Goal: Transaction & Acquisition: Purchase product/service

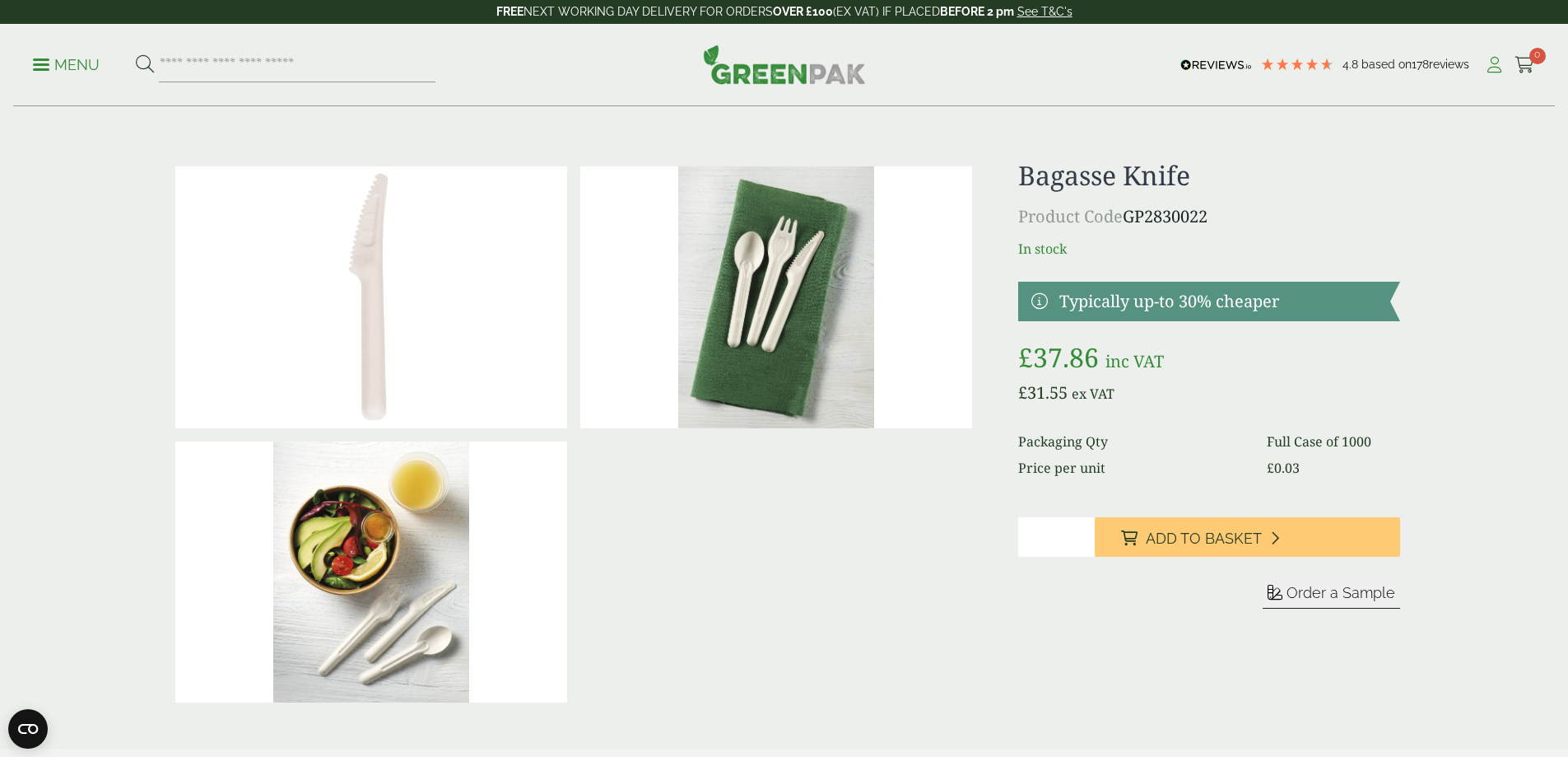
click at [1484, 63] on icon at bounding box center [1494, 65] width 21 height 17
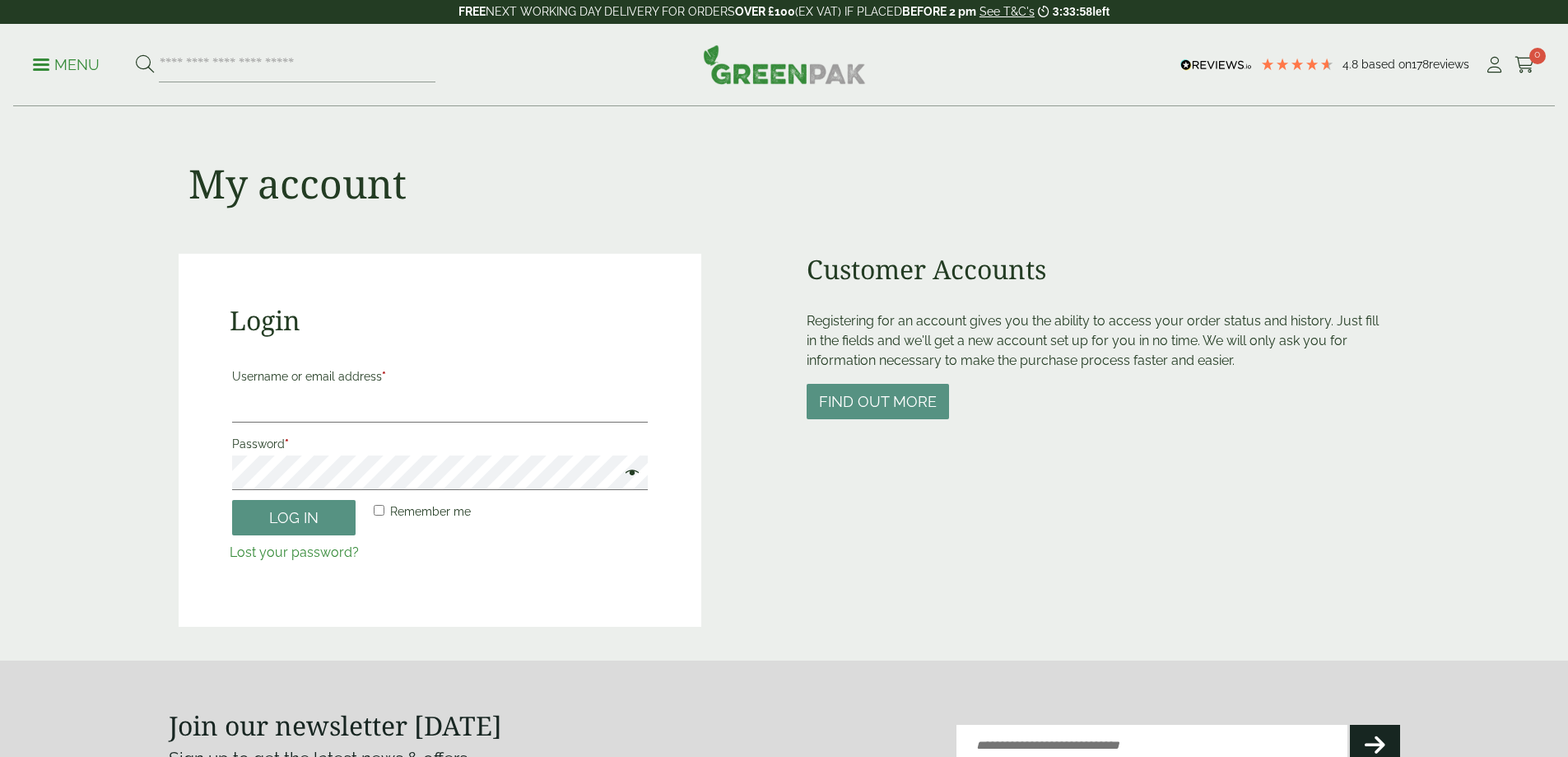
type input "**********"
click at [232, 499] on button "Log in" at bounding box center [294, 517] width 124 height 35
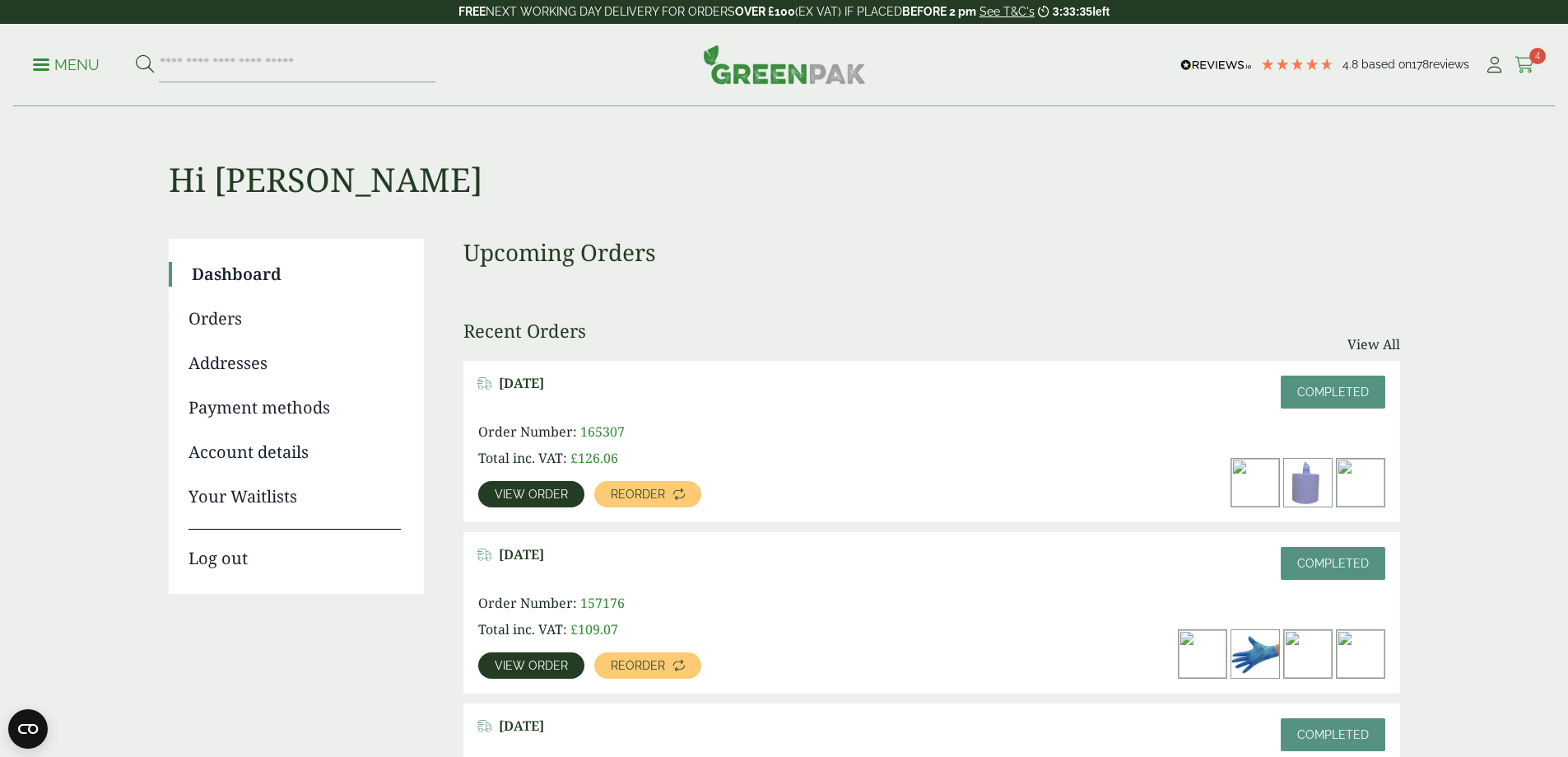
click at [1517, 61] on icon at bounding box center [1525, 65] width 21 height 17
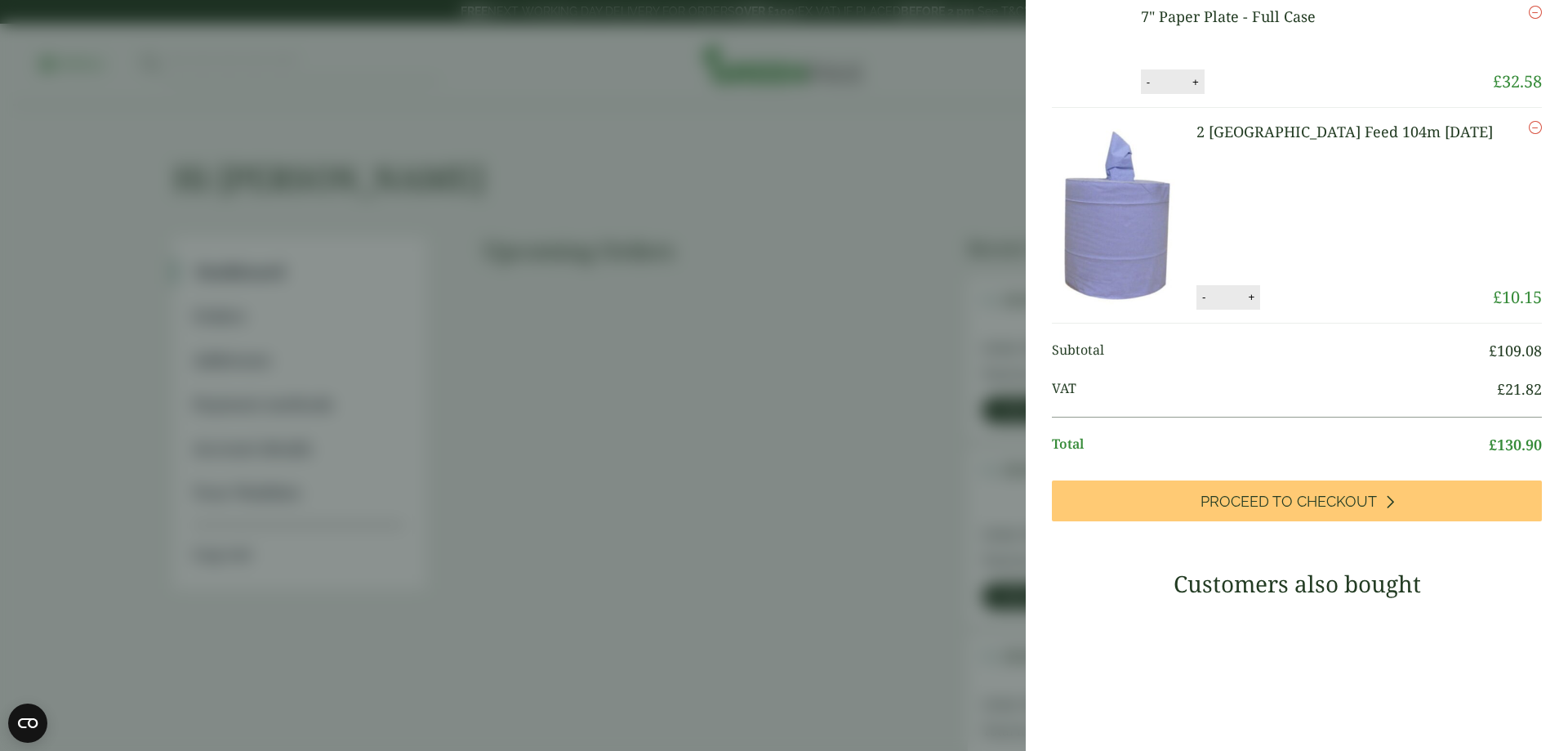
scroll to position [245, 0]
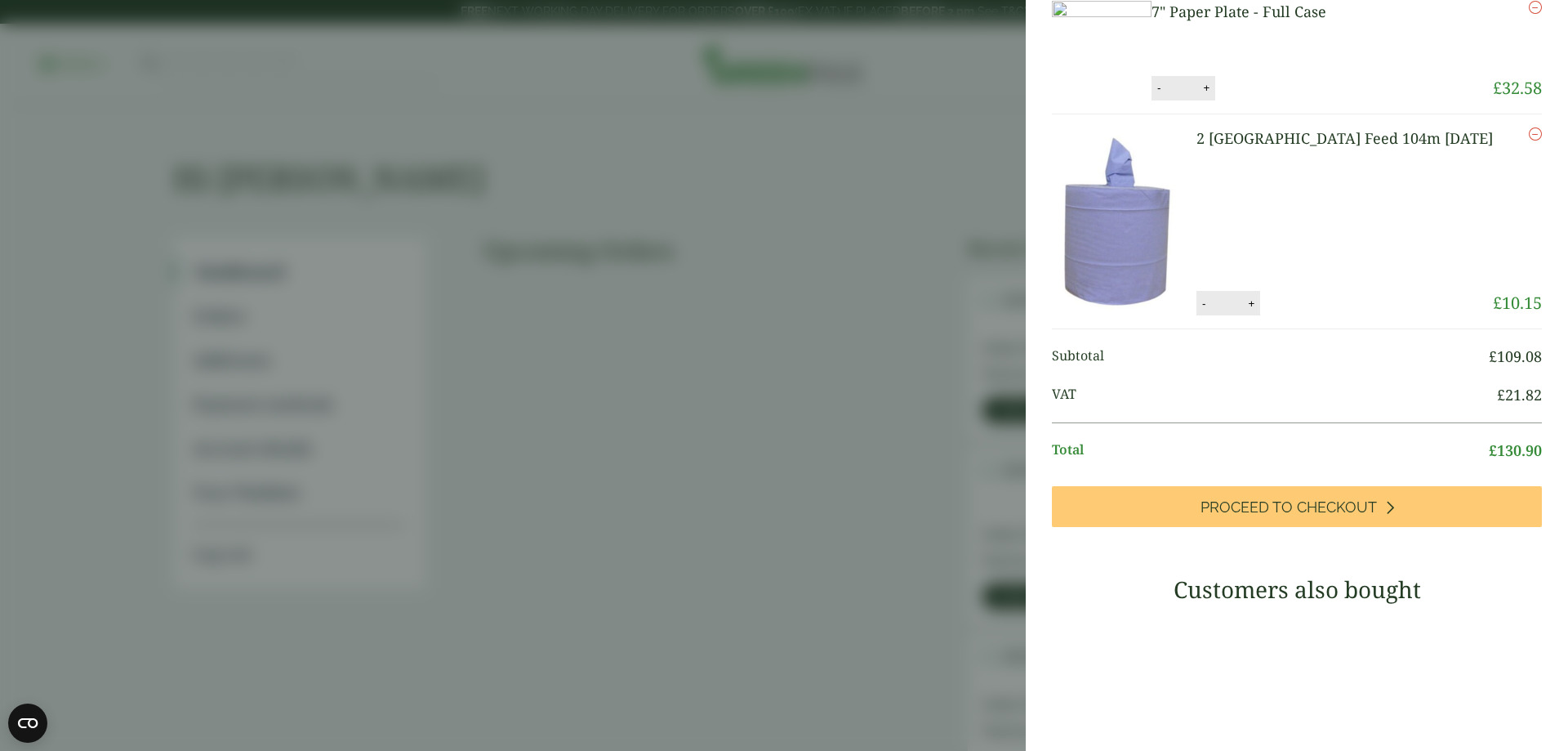
click at [1293, 21] on link "7" Paper Plate - Full Case" at bounding box center [1238, 12] width 175 height 20
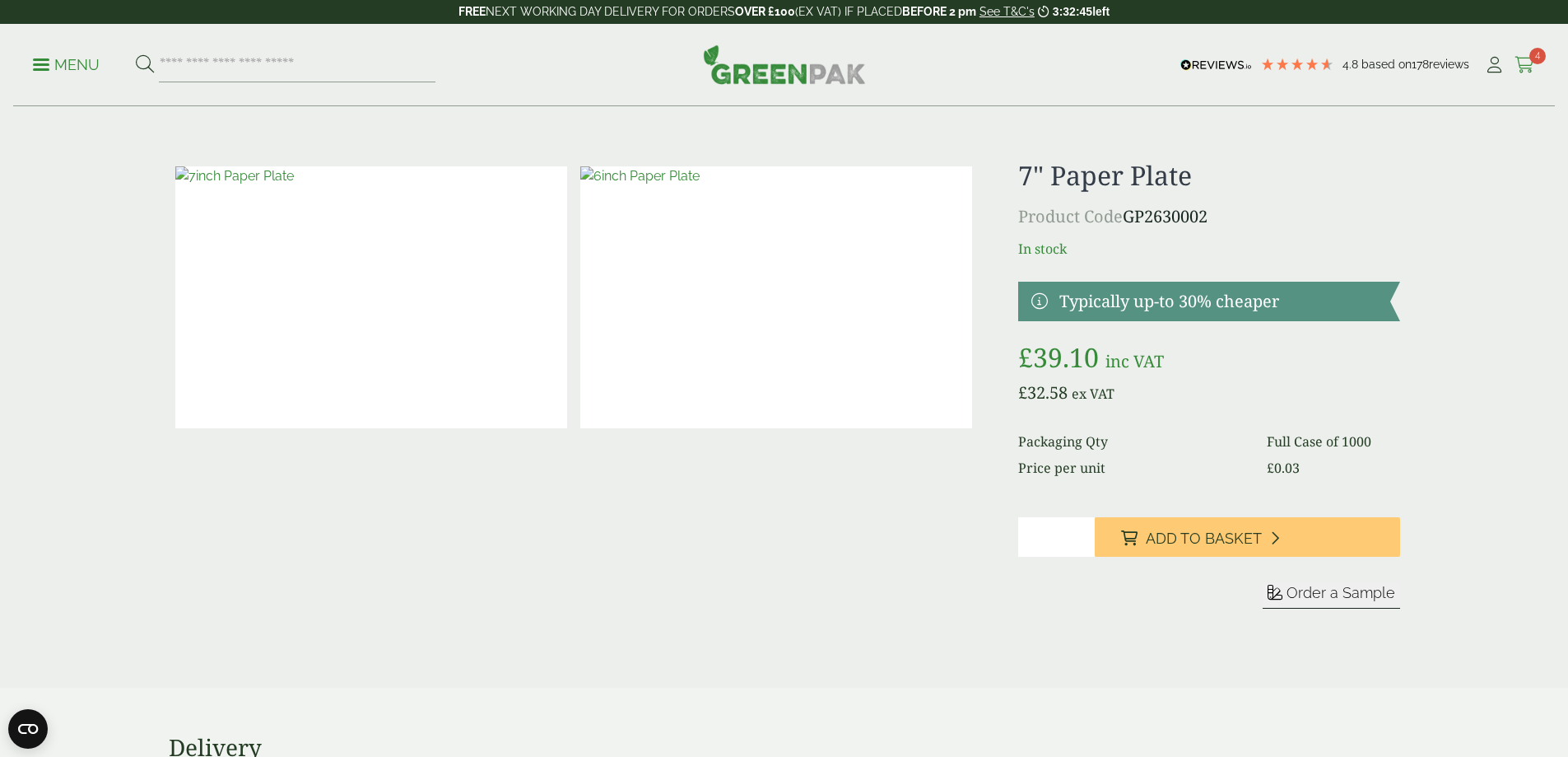
click at [1530, 59] on span "4" at bounding box center [1538, 56] width 17 height 17
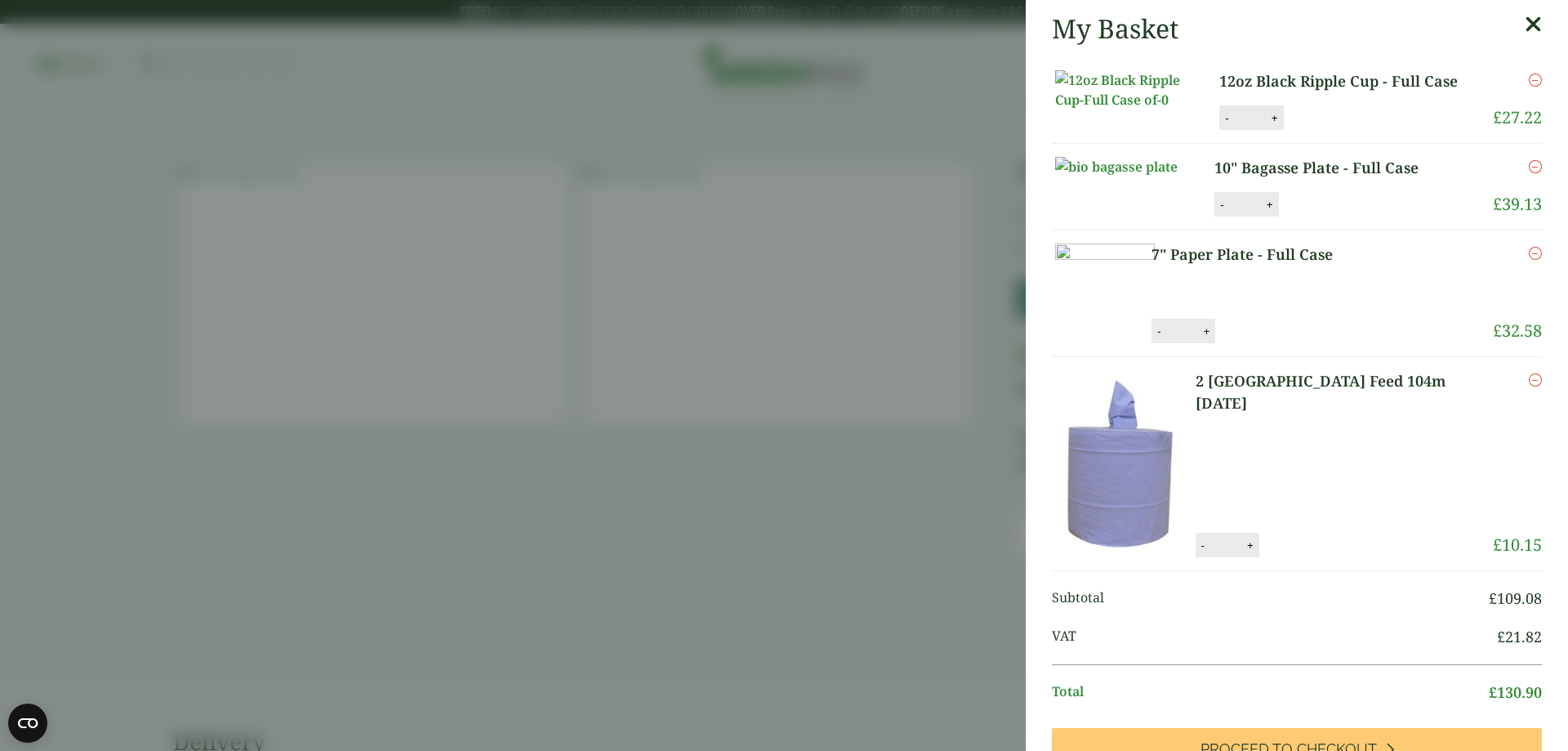
click at [1294, 86] on link "12oz Black Ripple Cup - Full Case" at bounding box center [1347, 81] width 255 height 22
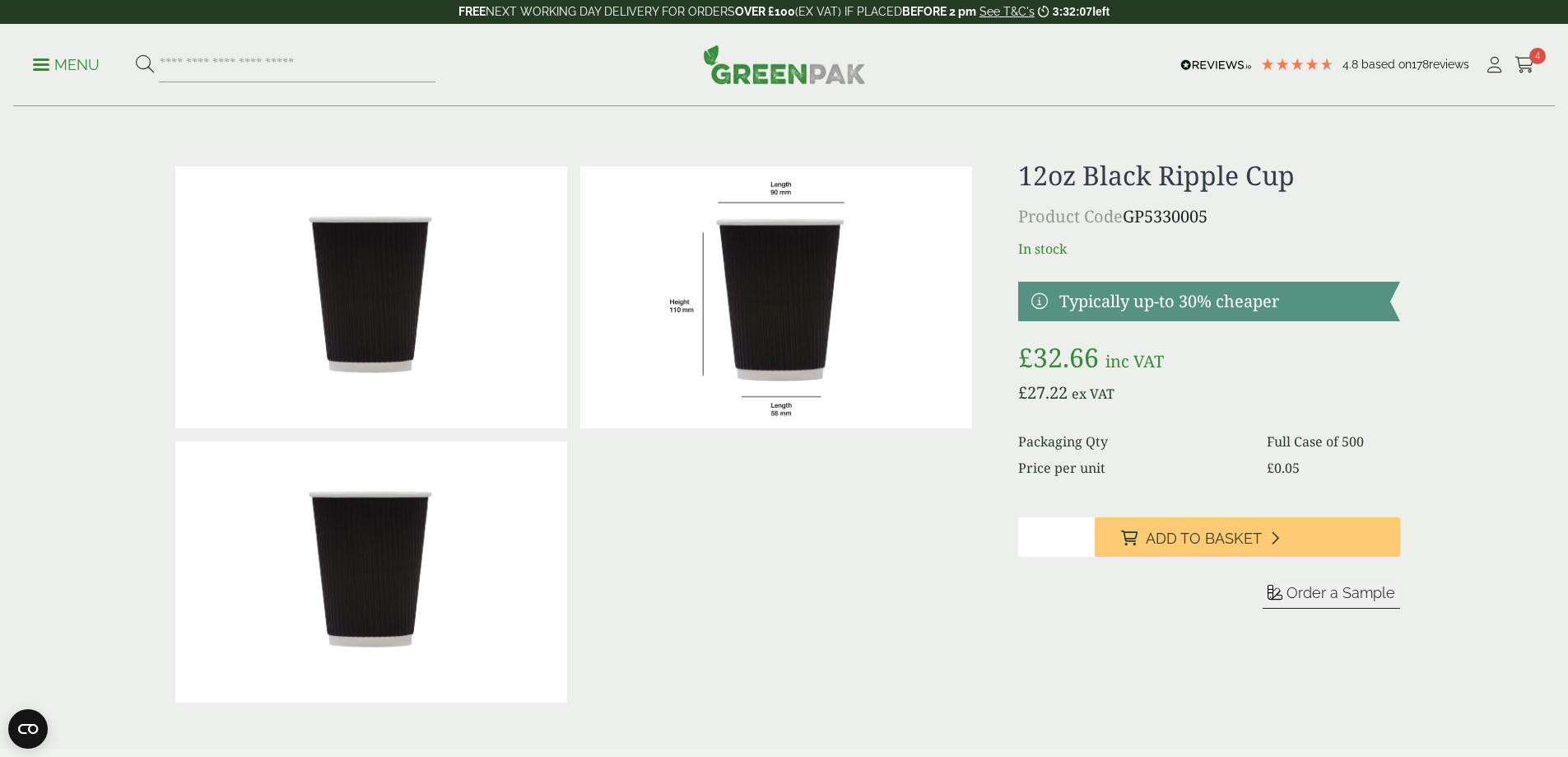
click at [1531, 60] on span "4" at bounding box center [1538, 56] width 17 height 17
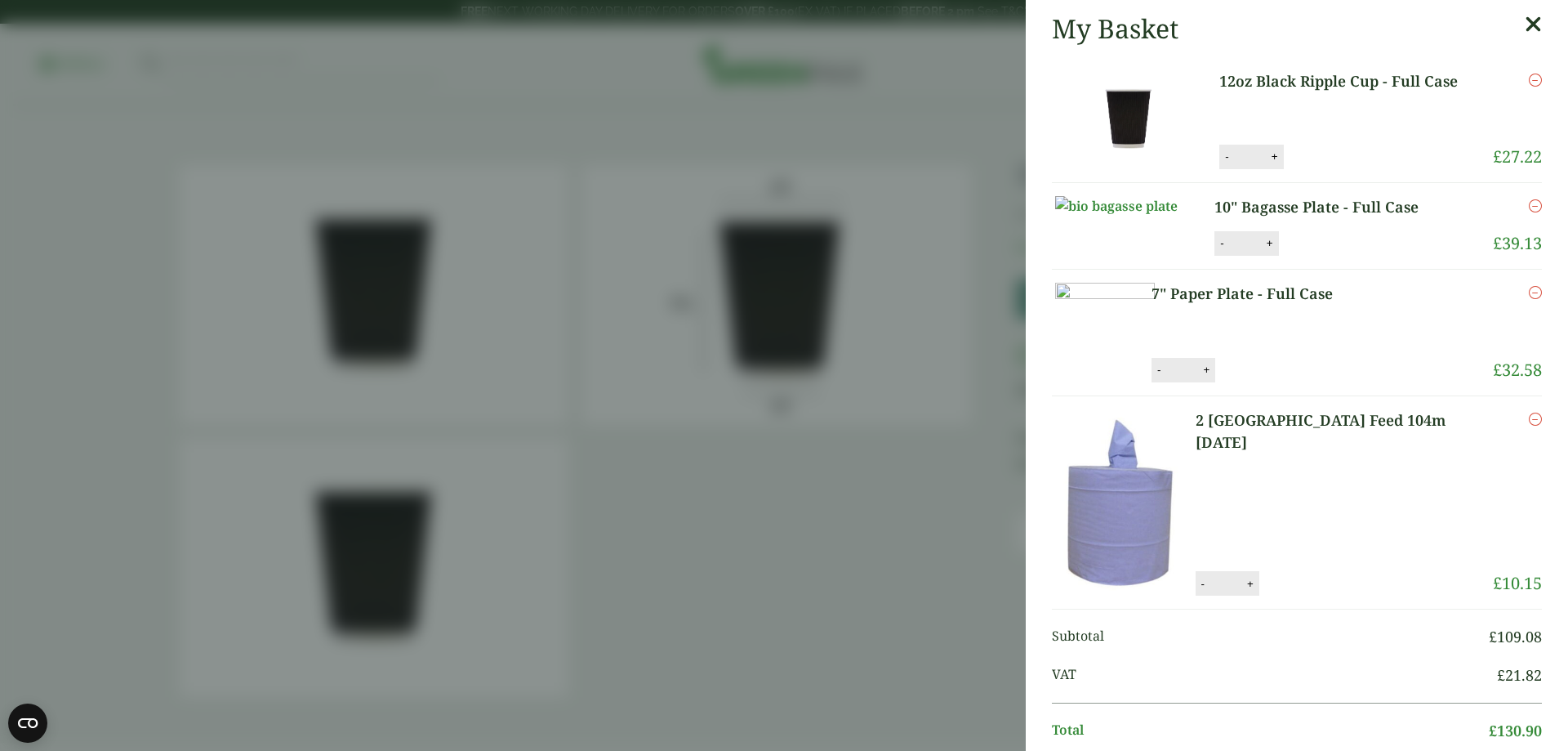
click at [1529, 199] on icon "Remove this item" at bounding box center [1535, 205] width 13 height 13
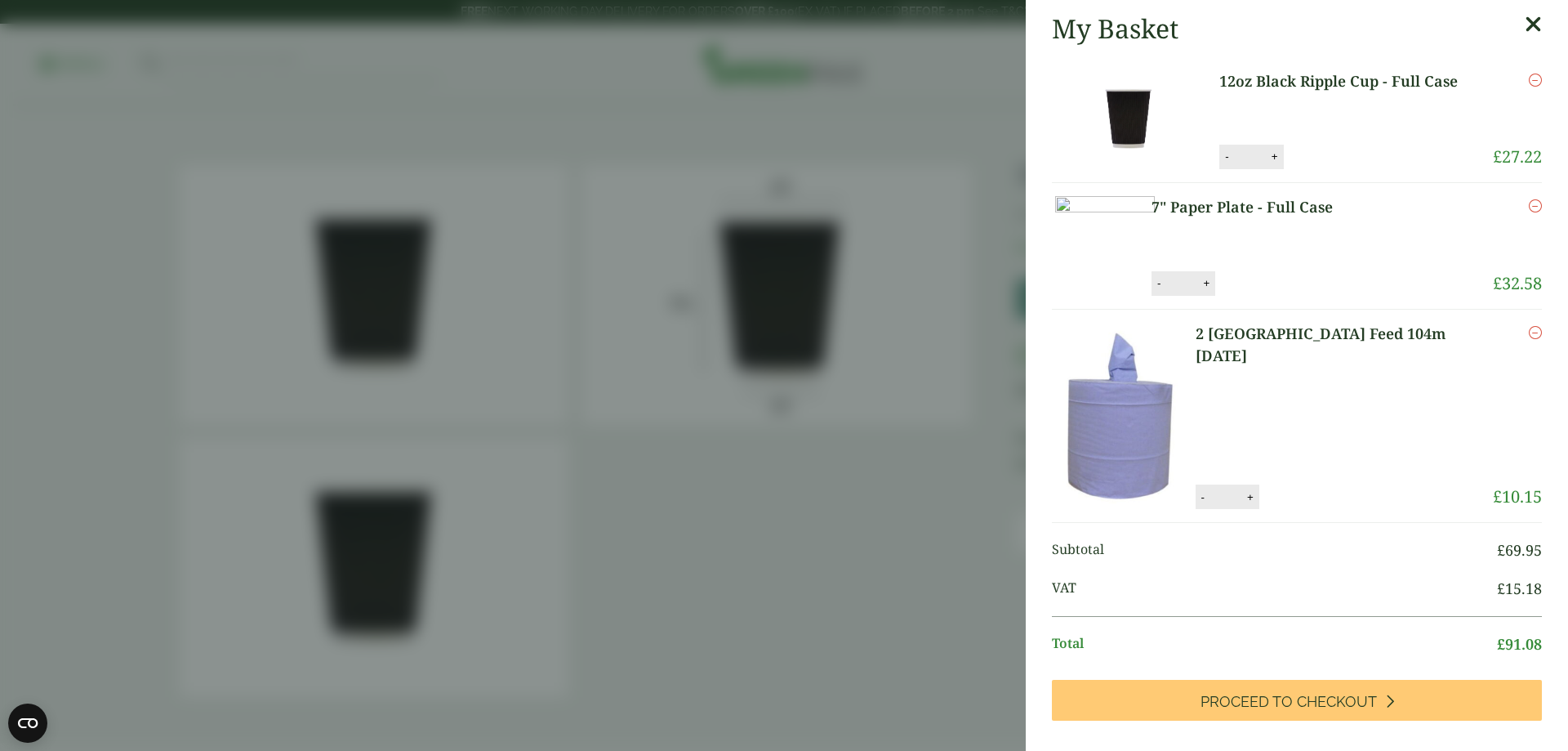
click at [760, 263] on aside "My Basket 12oz Black Ripple Cup - Full Case 12oz Black Ripple Cup - Full Case q…" at bounding box center [784, 376] width 1568 height 751
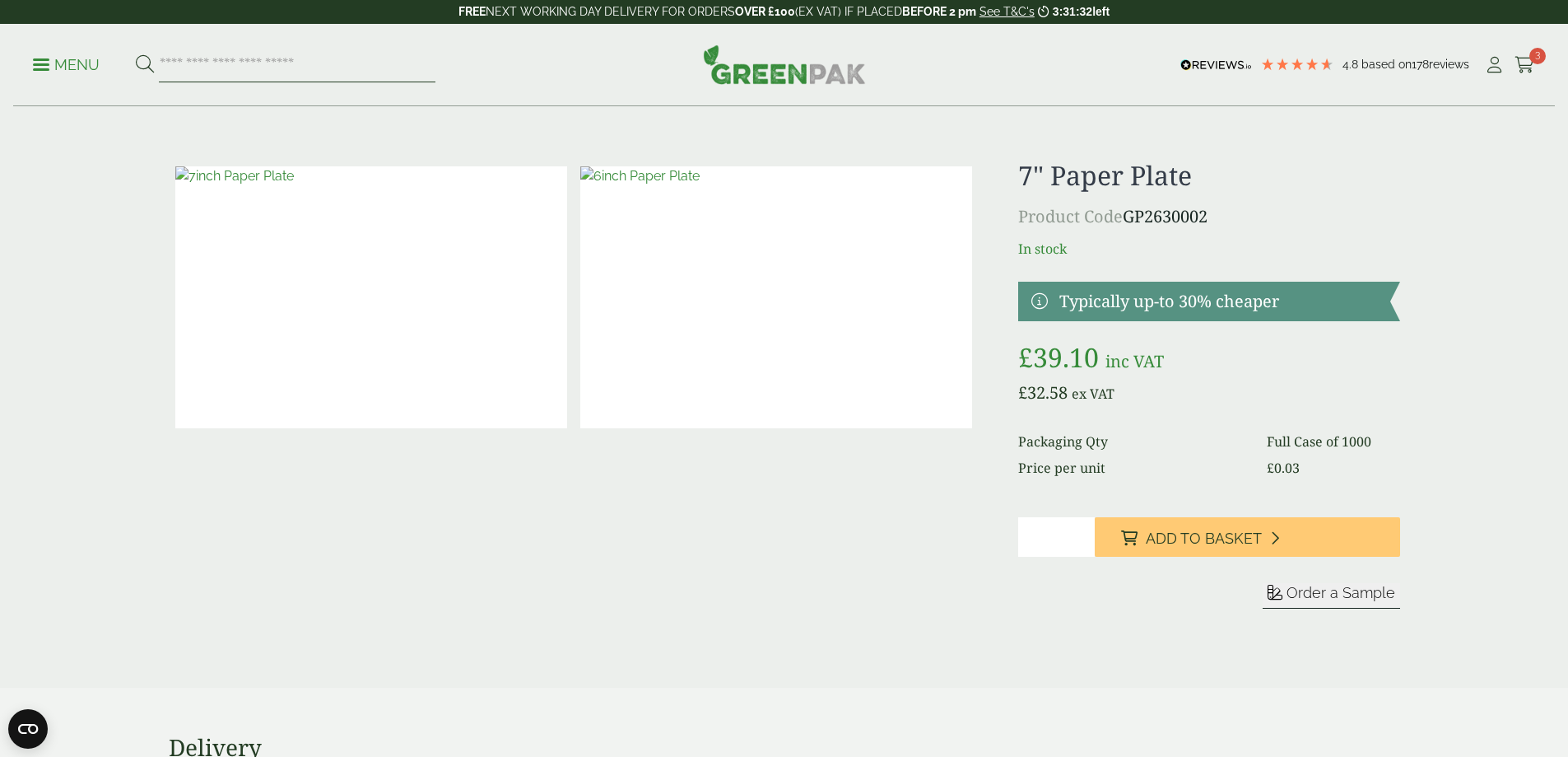
click at [321, 66] on input "search" at bounding box center [297, 65] width 276 height 34
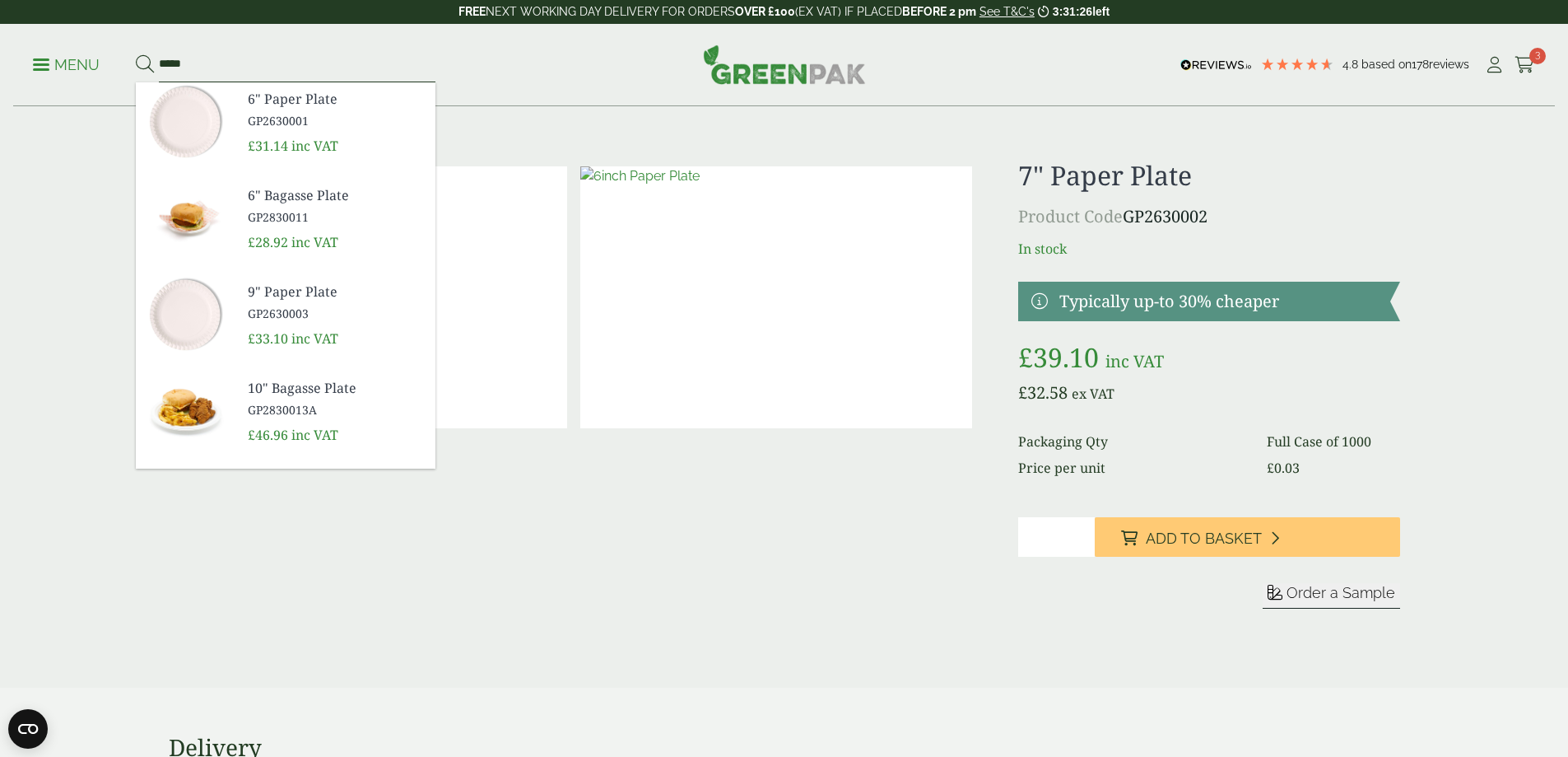
type input "*****"
click at [136, 54] on button at bounding box center [145, 65] width 18 height 22
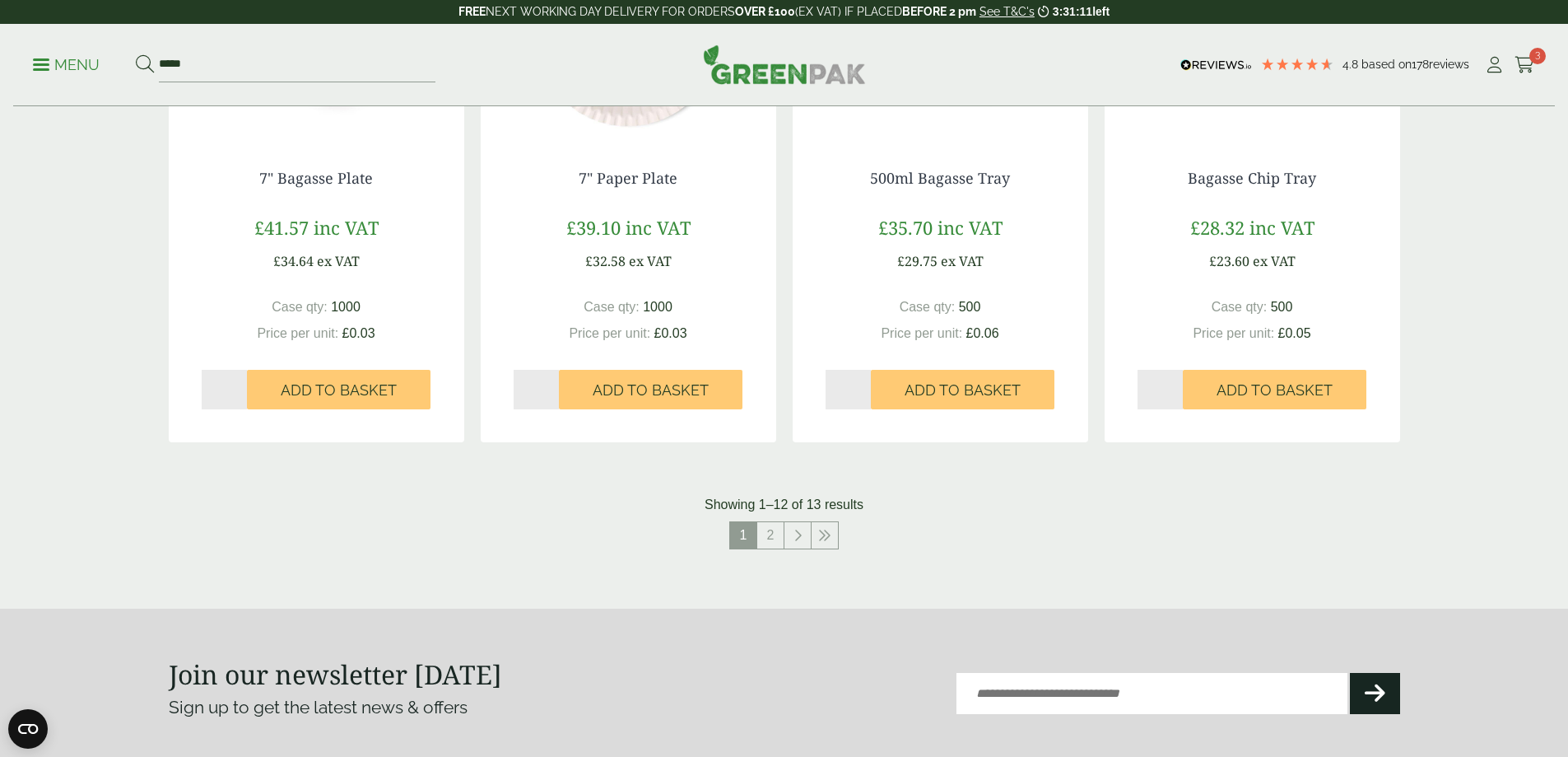
scroll to position [1564, 0]
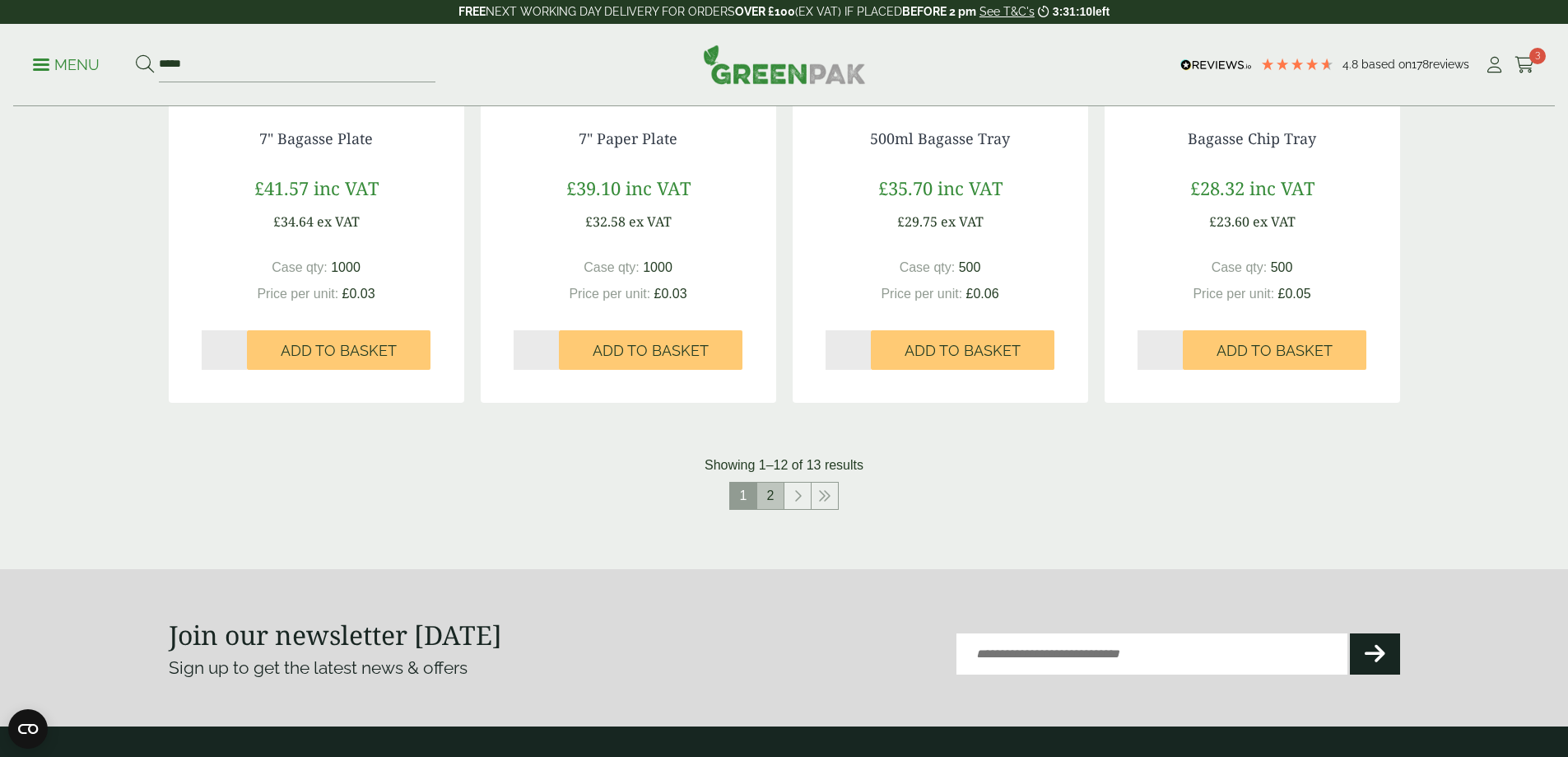
click at [779, 497] on link "2" at bounding box center [770, 495] width 27 height 27
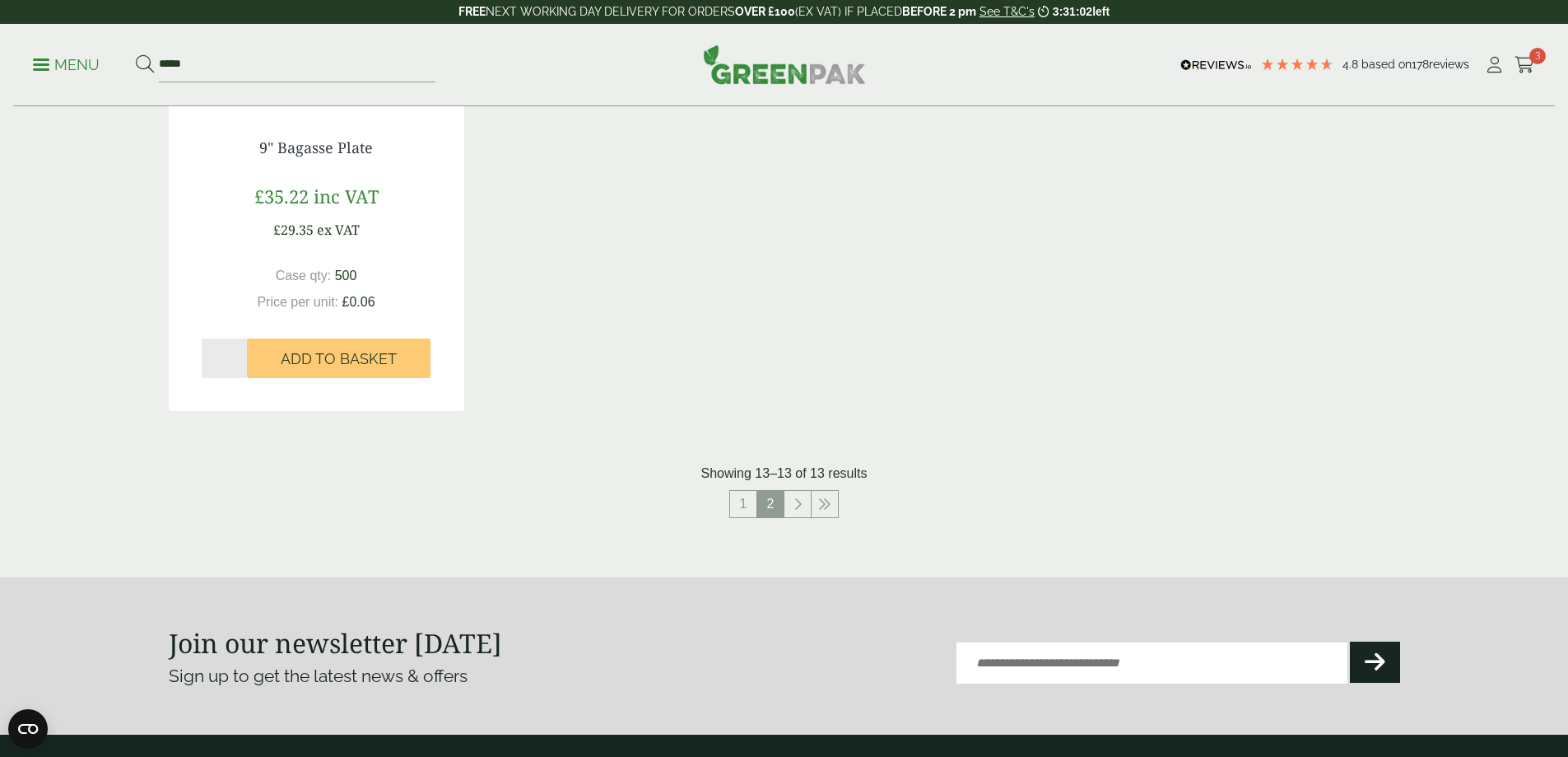
scroll to position [492, 0]
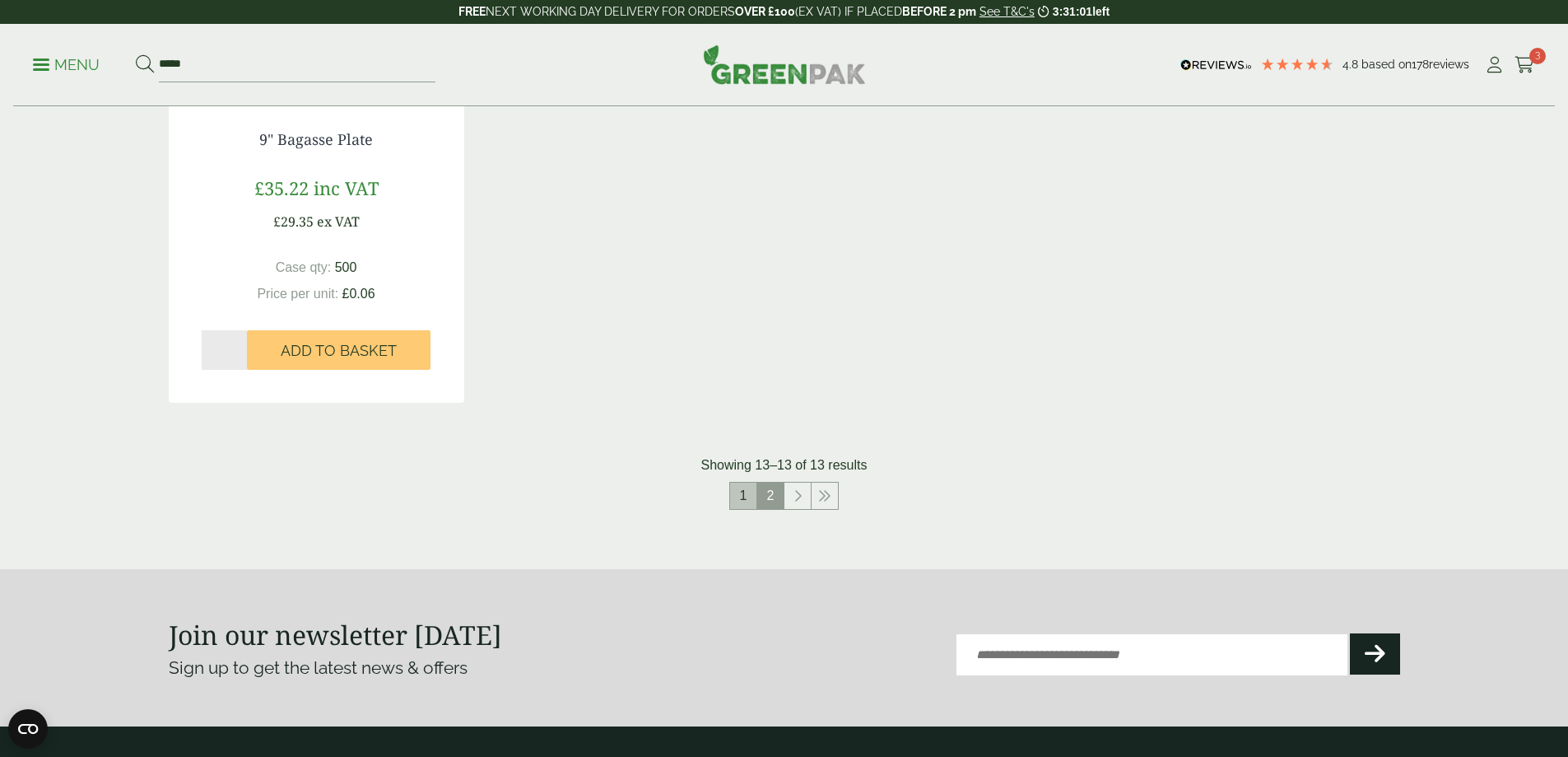
click at [742, 498] on link "1" at bounding box center [743, 495] width 27 height 27
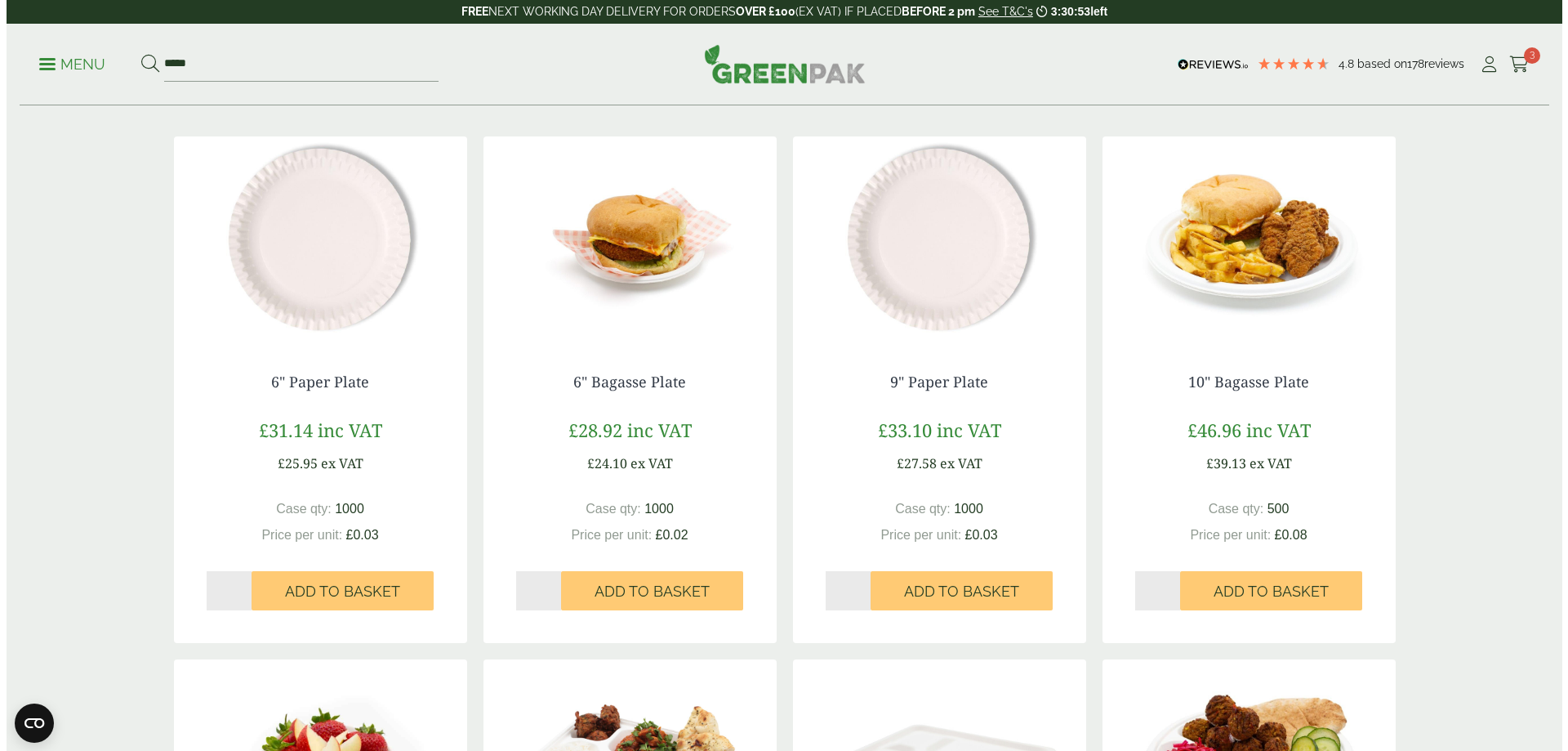
scroll to position [243, 0]
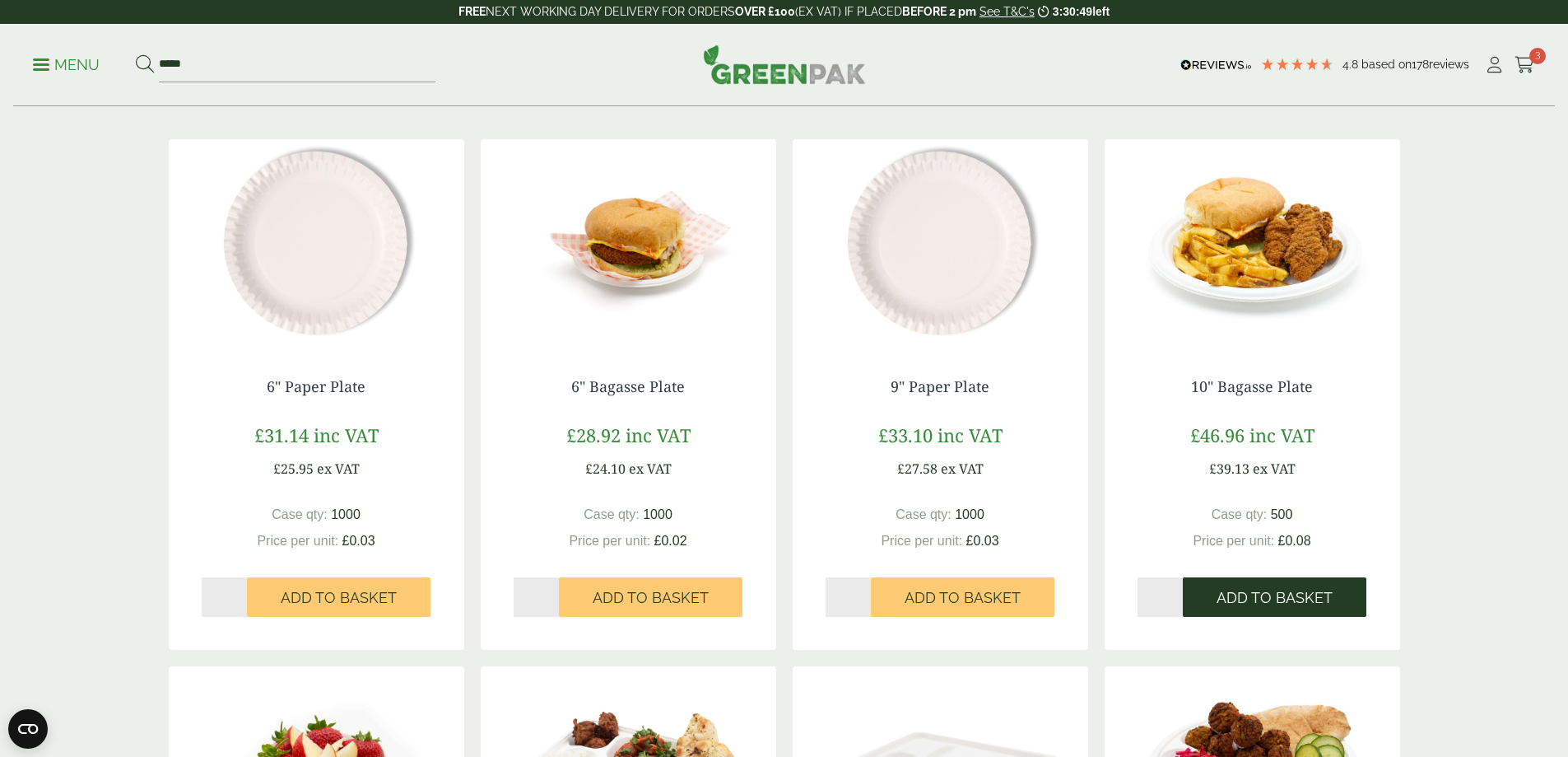
click at [1231, 588] on button "Add to Basket" at bounding box center [1274, 597] width 184 height 39
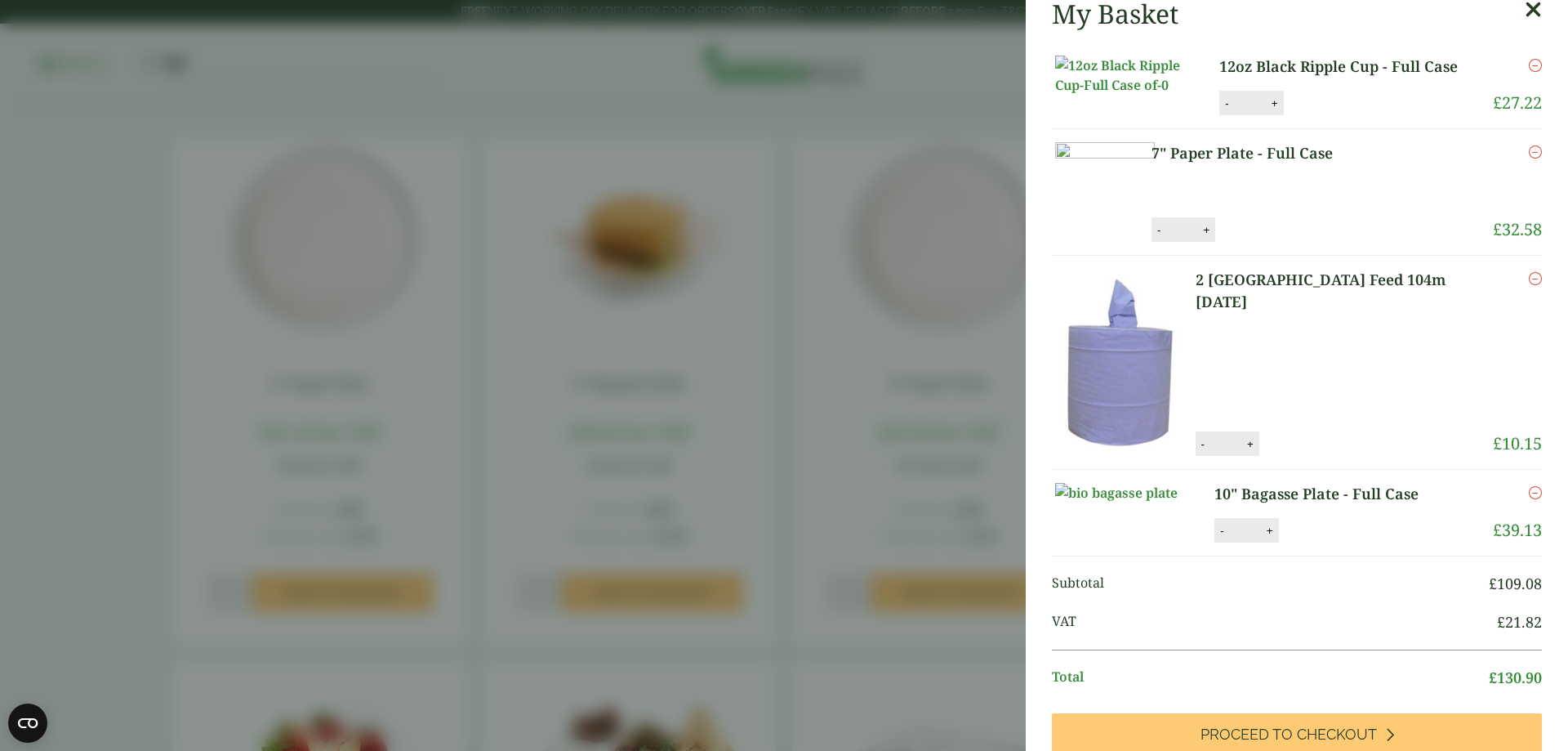
scroll to position [245, 0]
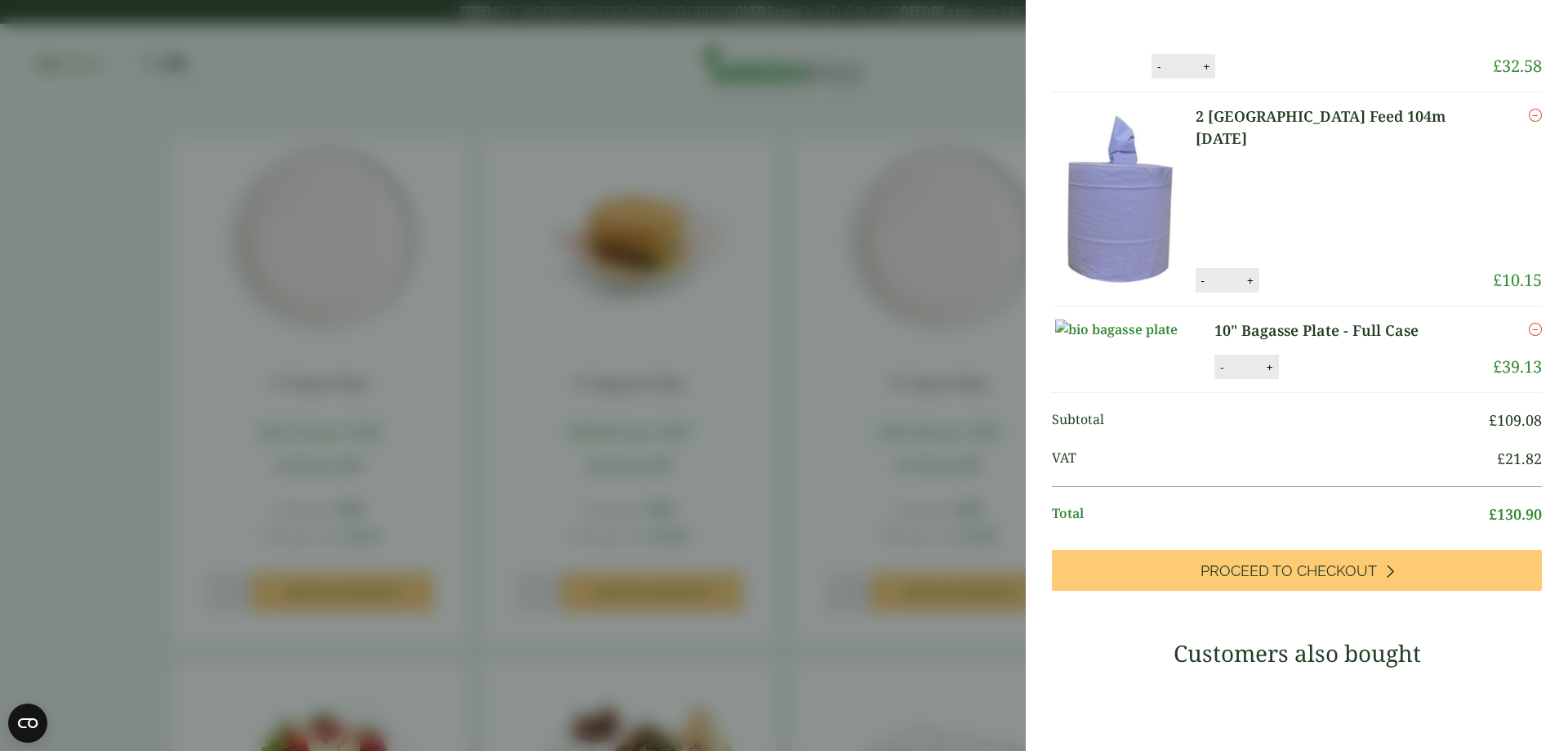
click at [1259, 288] on button "+" at bounding box center [1250, 281] width 17 height 14
type input "*"
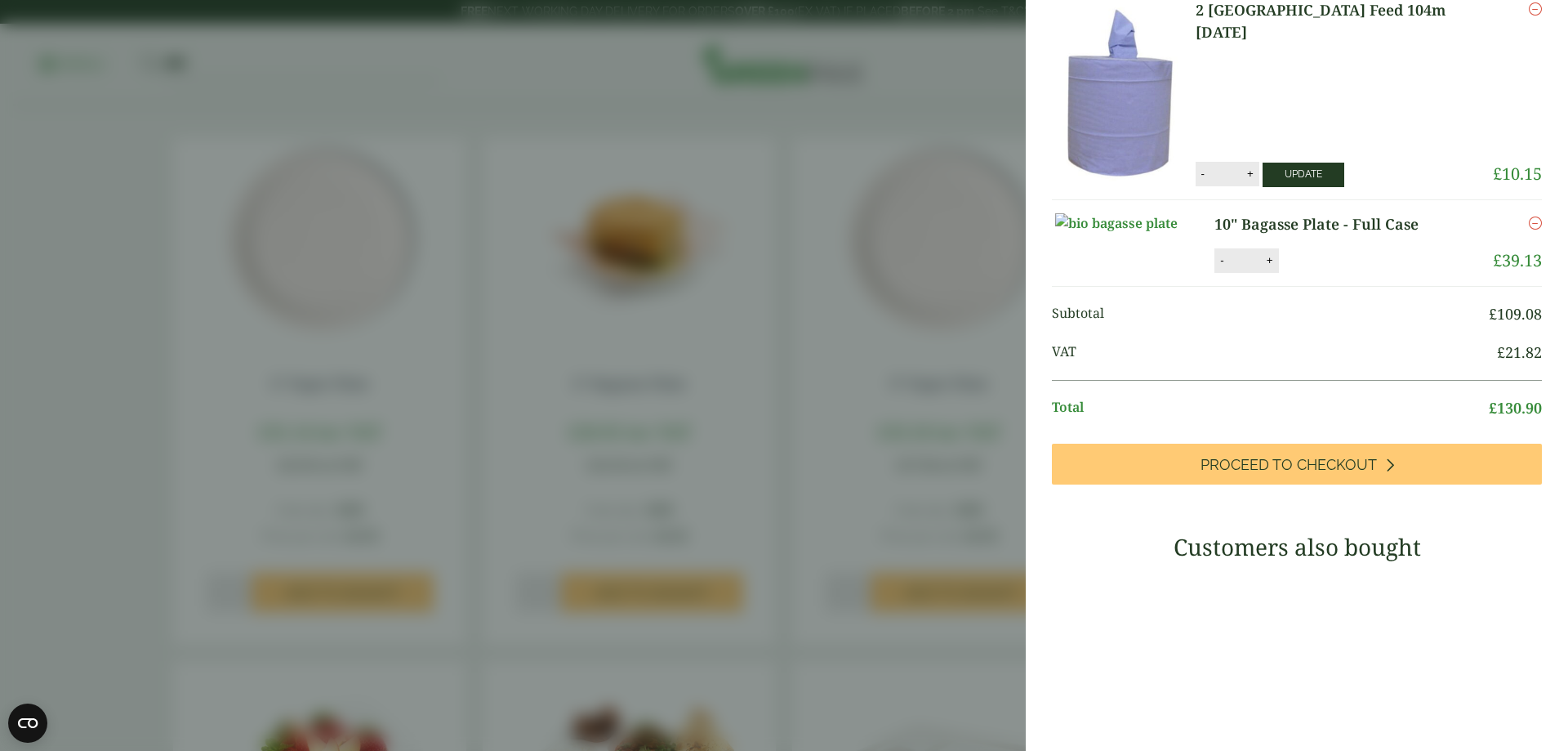
scroll to position [259, 0]
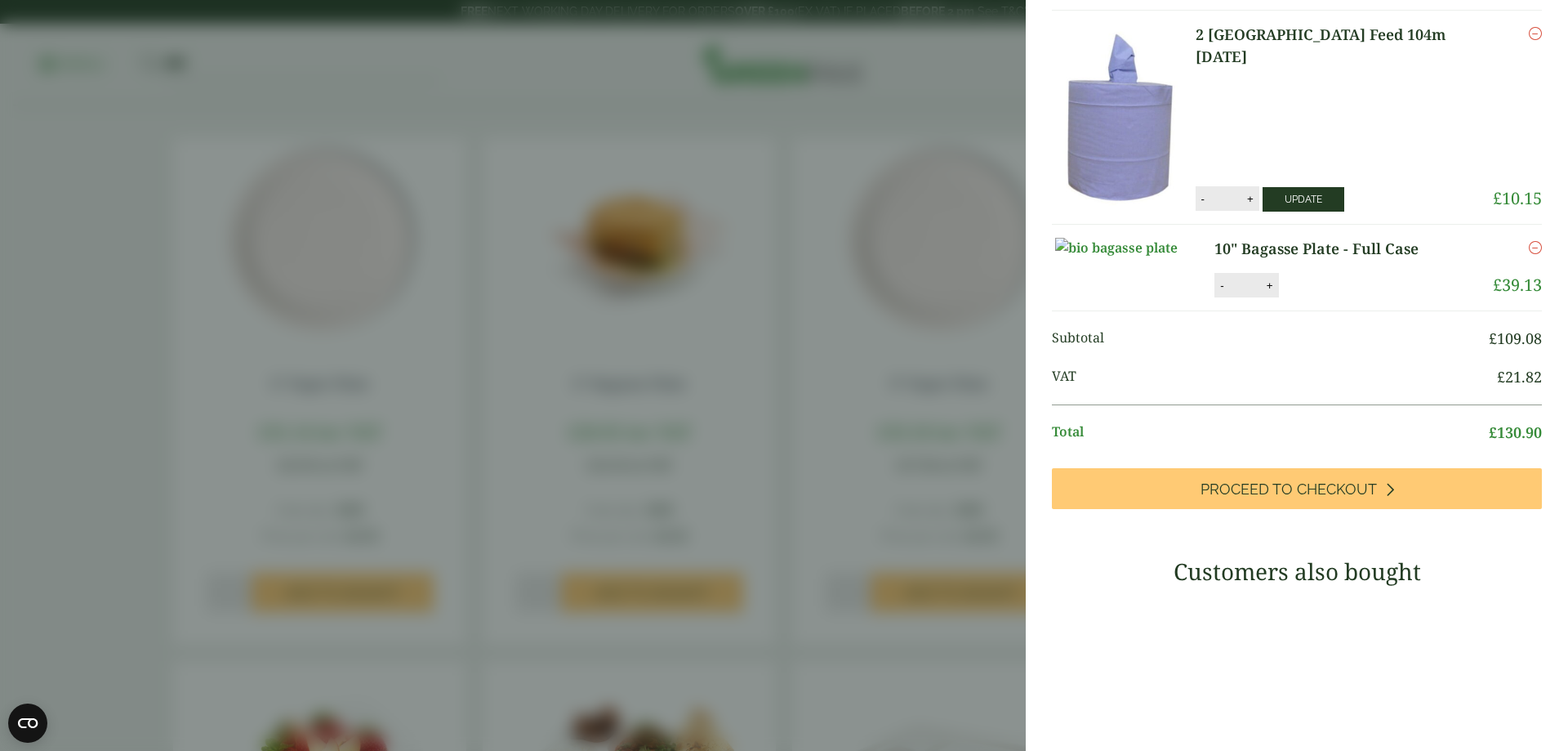
click at [1313, 212] on button "Update" at bounding box center [1304, 199] width 82 height 24
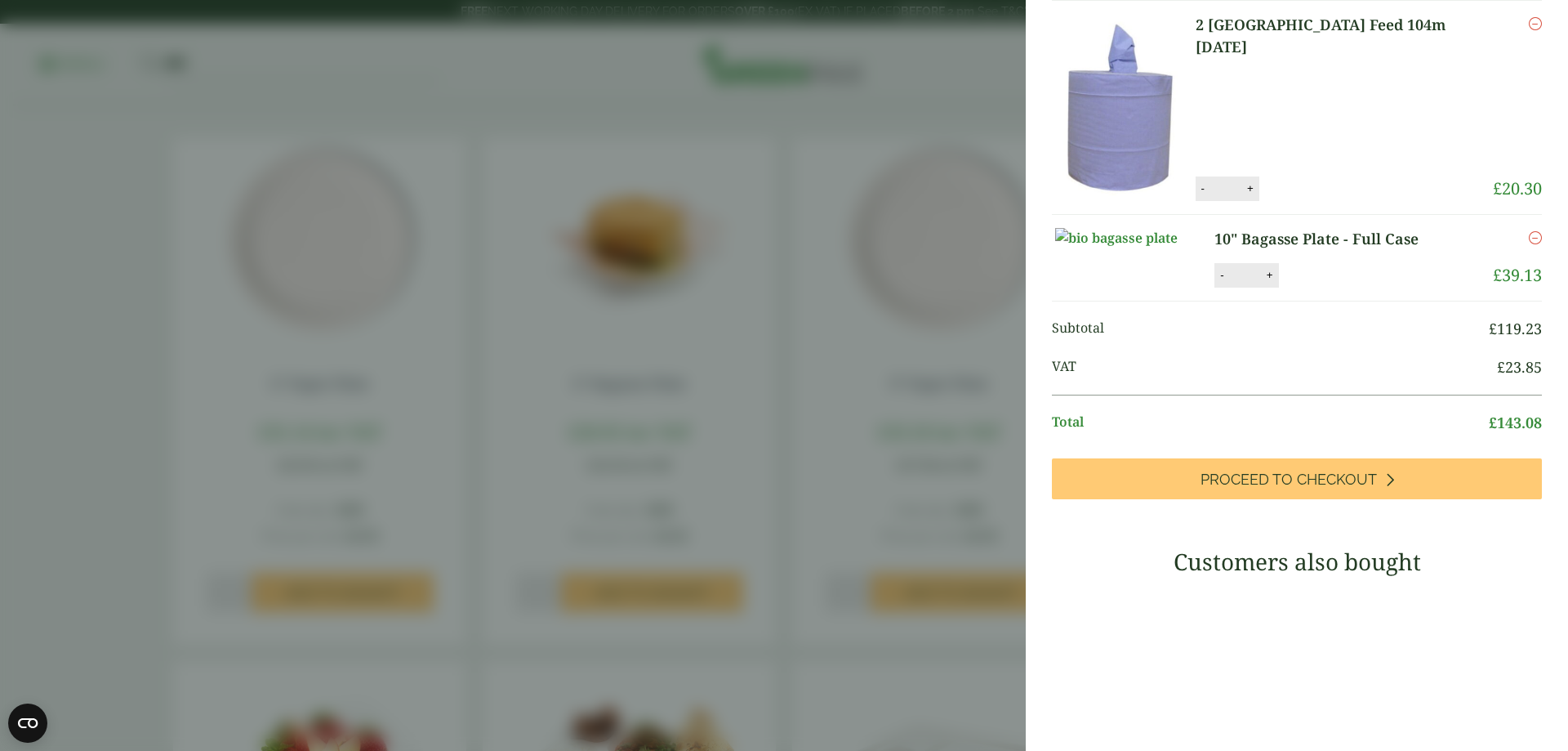
scroll to position [327, 0]
click at [1529, 247] on link "Remove" at bounding box center [1535, 237] width 13 height 20
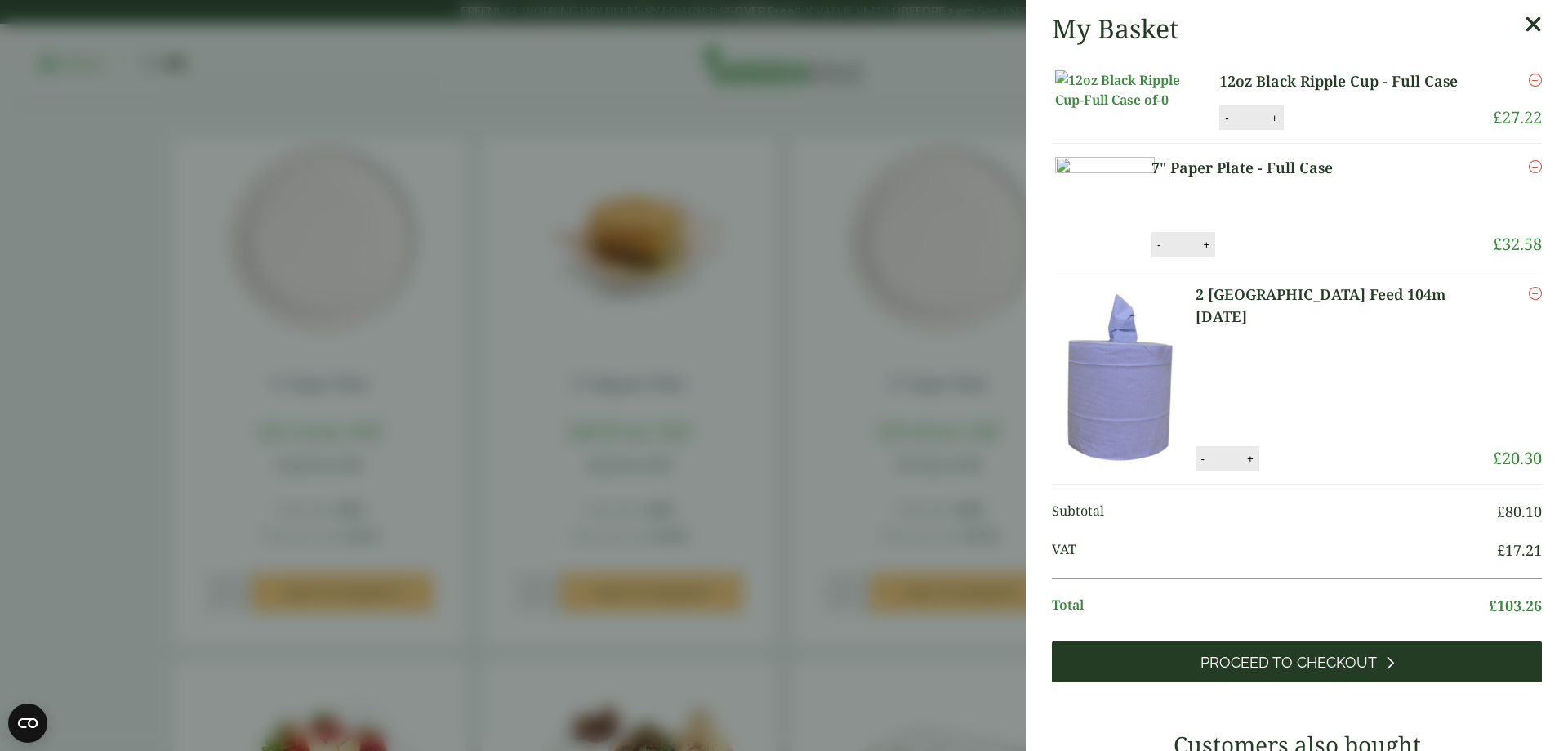
scroll to position [163, 0]
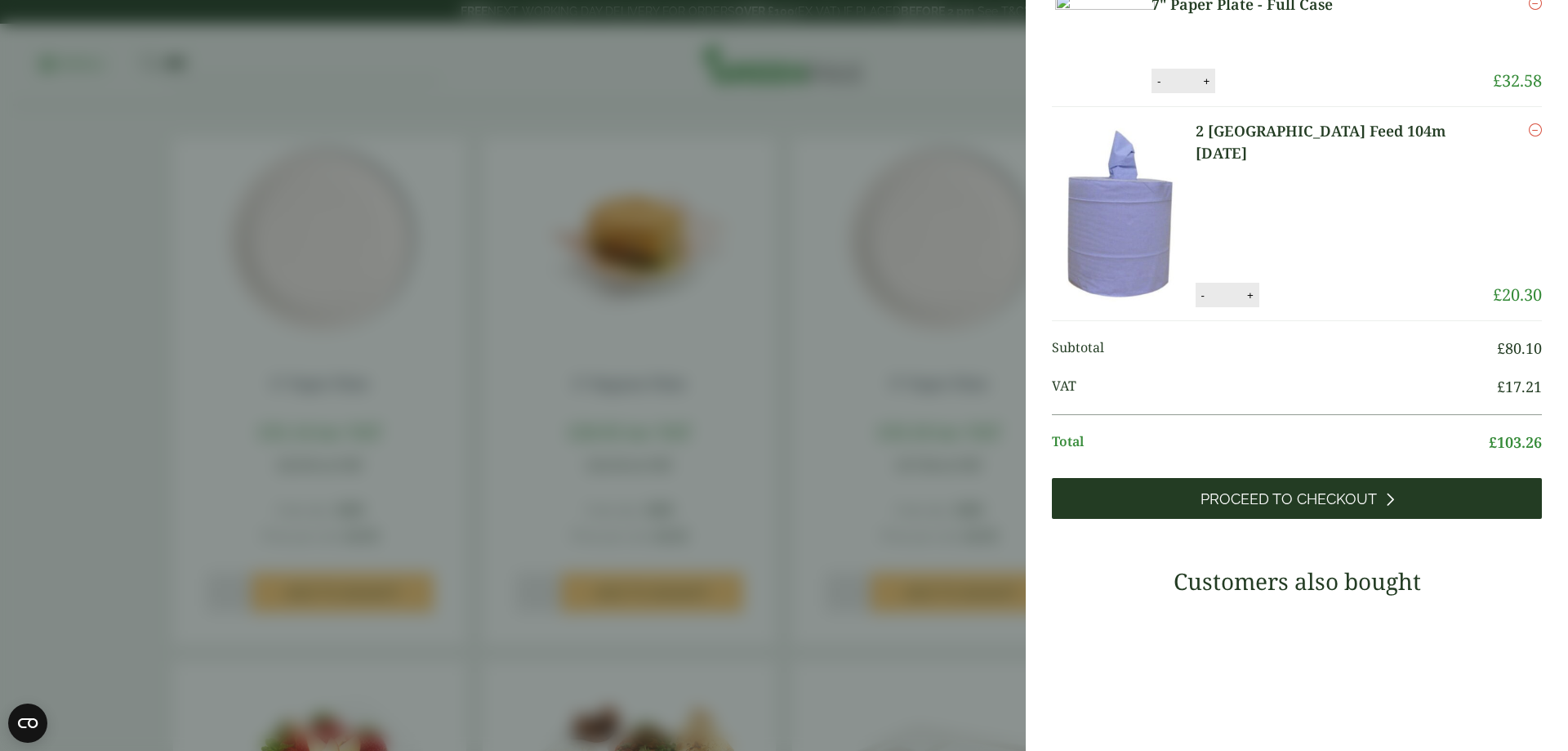
click at [1263, 508] on span "Proceed to Checkout" at bounding box center [1288, 498] width 176 height 18
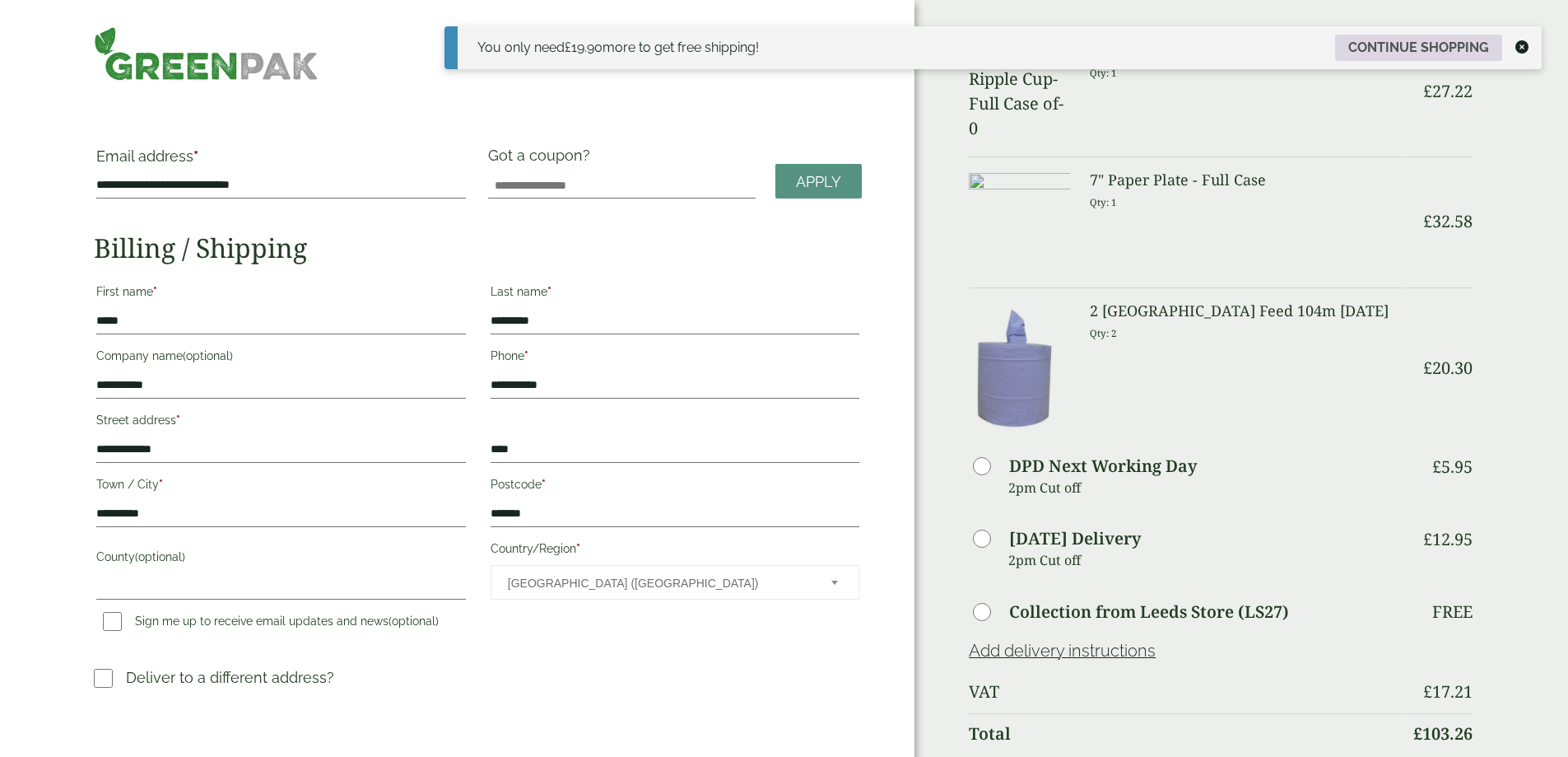
click at [1372, 43] on link "Continue shopping" at bounding box center [1419, 47] width 167 height 27
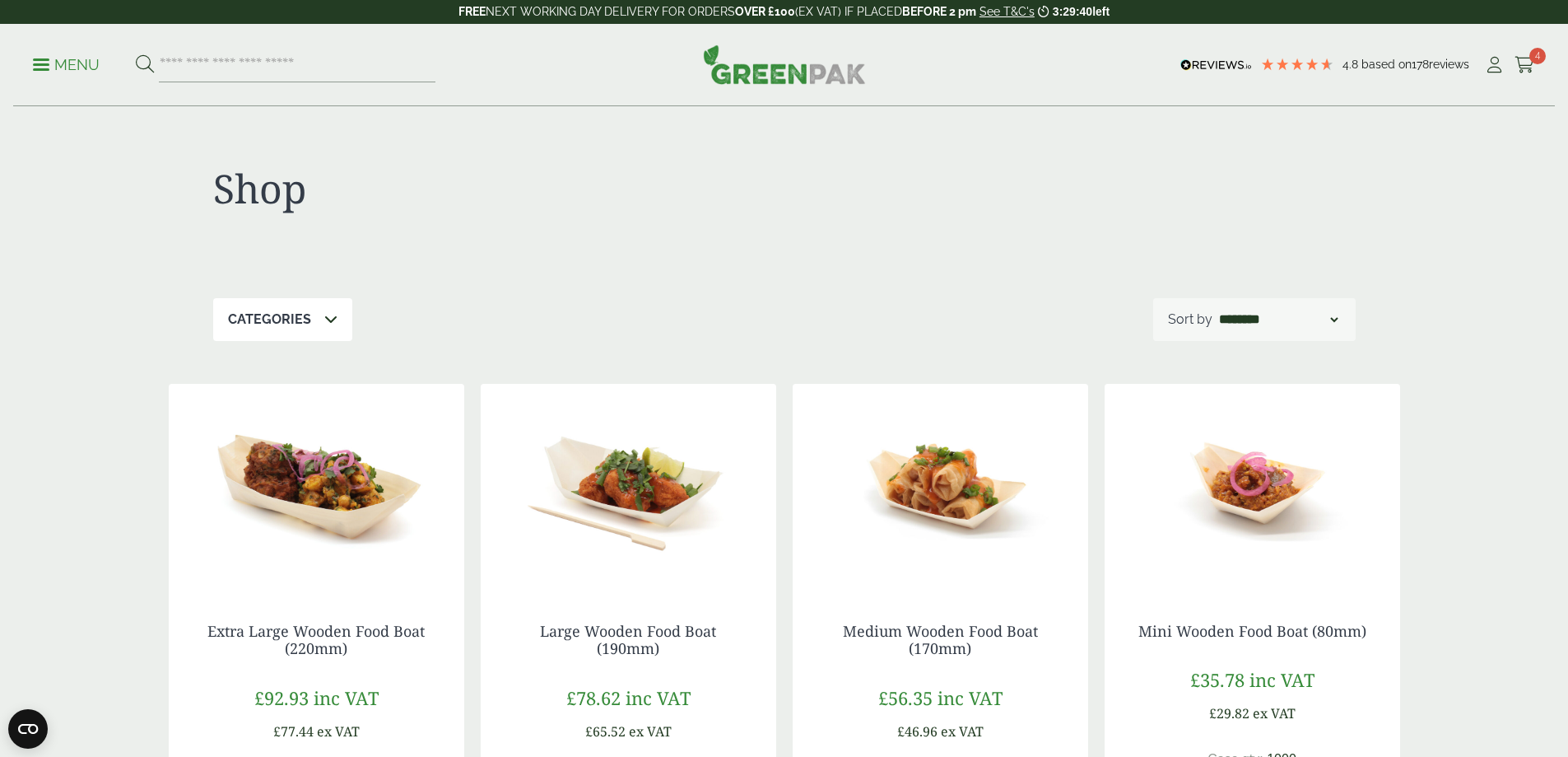
click at [1530, 55] on span "4" at bounding box center [1538, 56] width 17 height 17
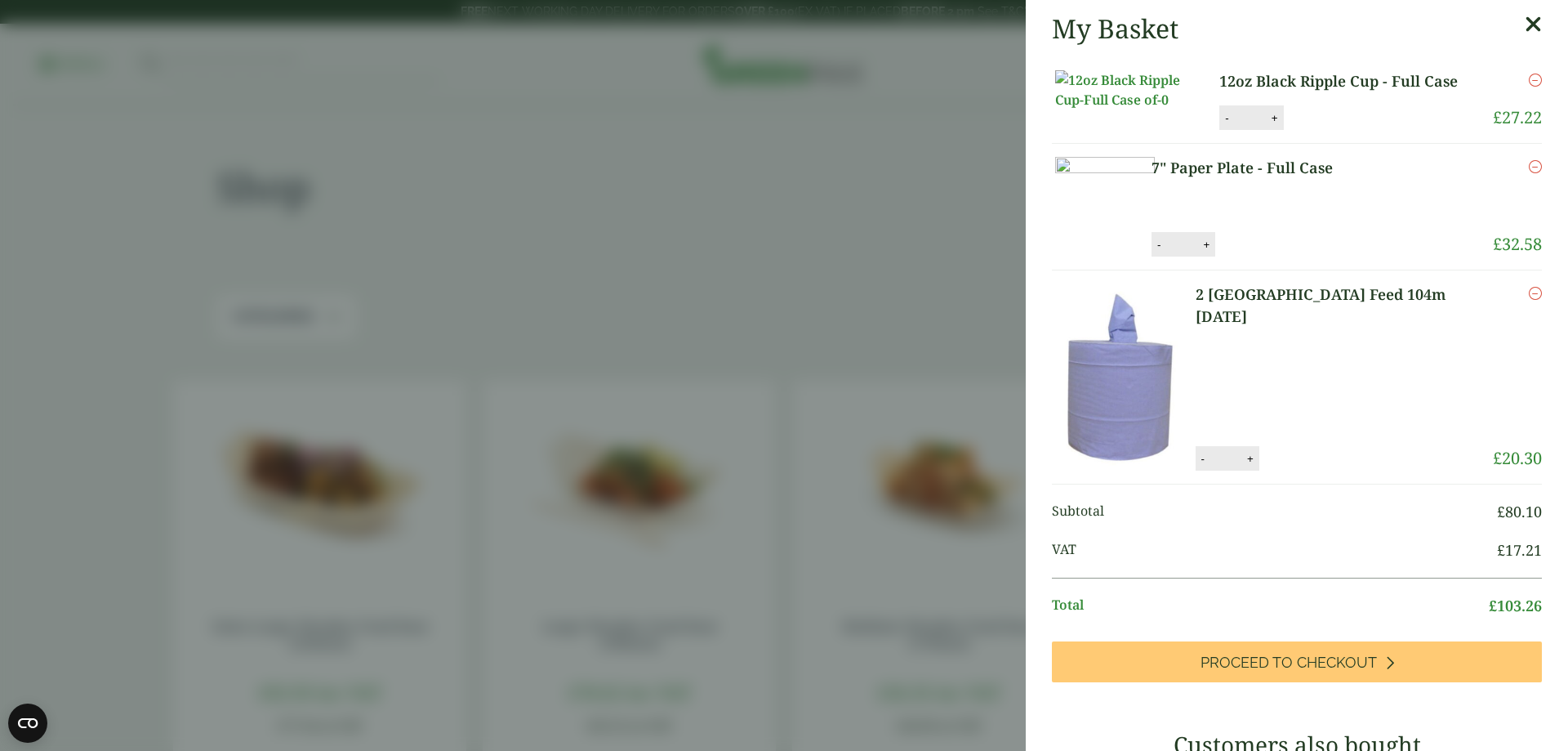
click at [847, 272] on aside "My Basket 12oz Black Ripple Cup - Full Case 12oz Black Ripple Cup - Full Case q…" at bounding box center [784, 376] width 1568 height 751
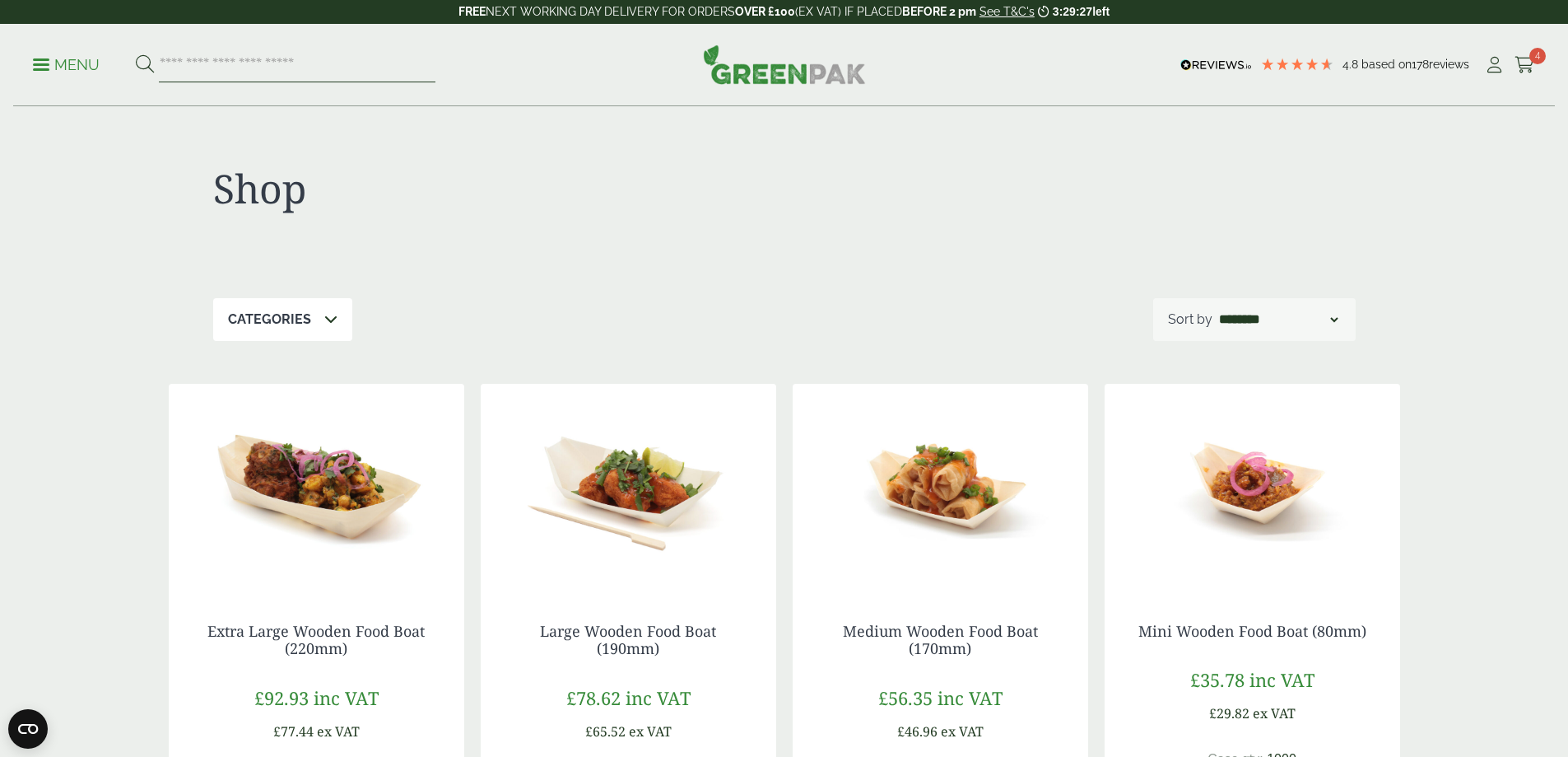
click at [272, 65] on input "search" at bounding box center [297, 65] width 276 height 34
type input "*****"
click at [136, 54] on button at bounding box center [145, 65] width 18 height 22
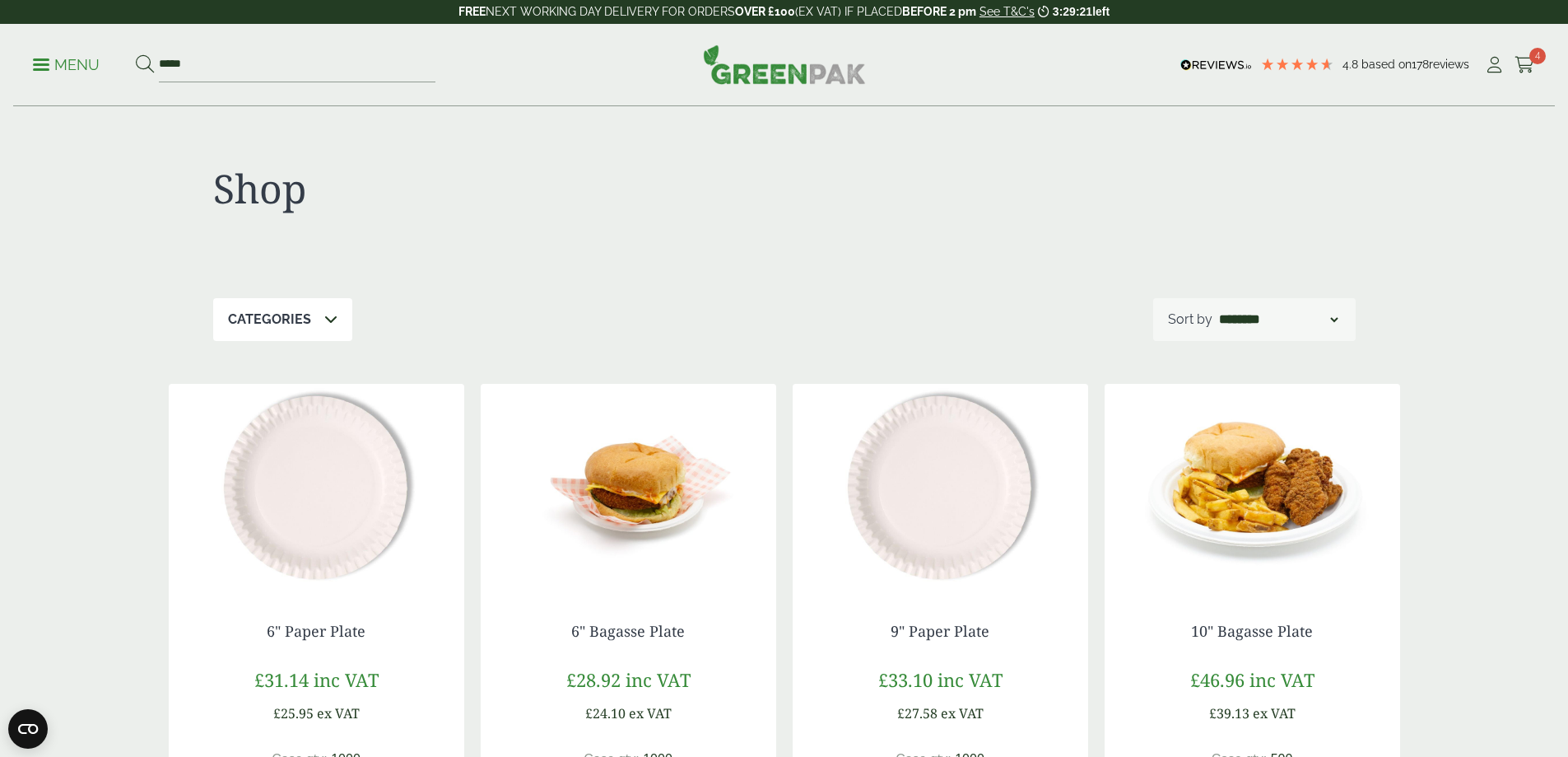
click at [1224, 474] on img at bounding box center [1252, 486] width 296 height 205
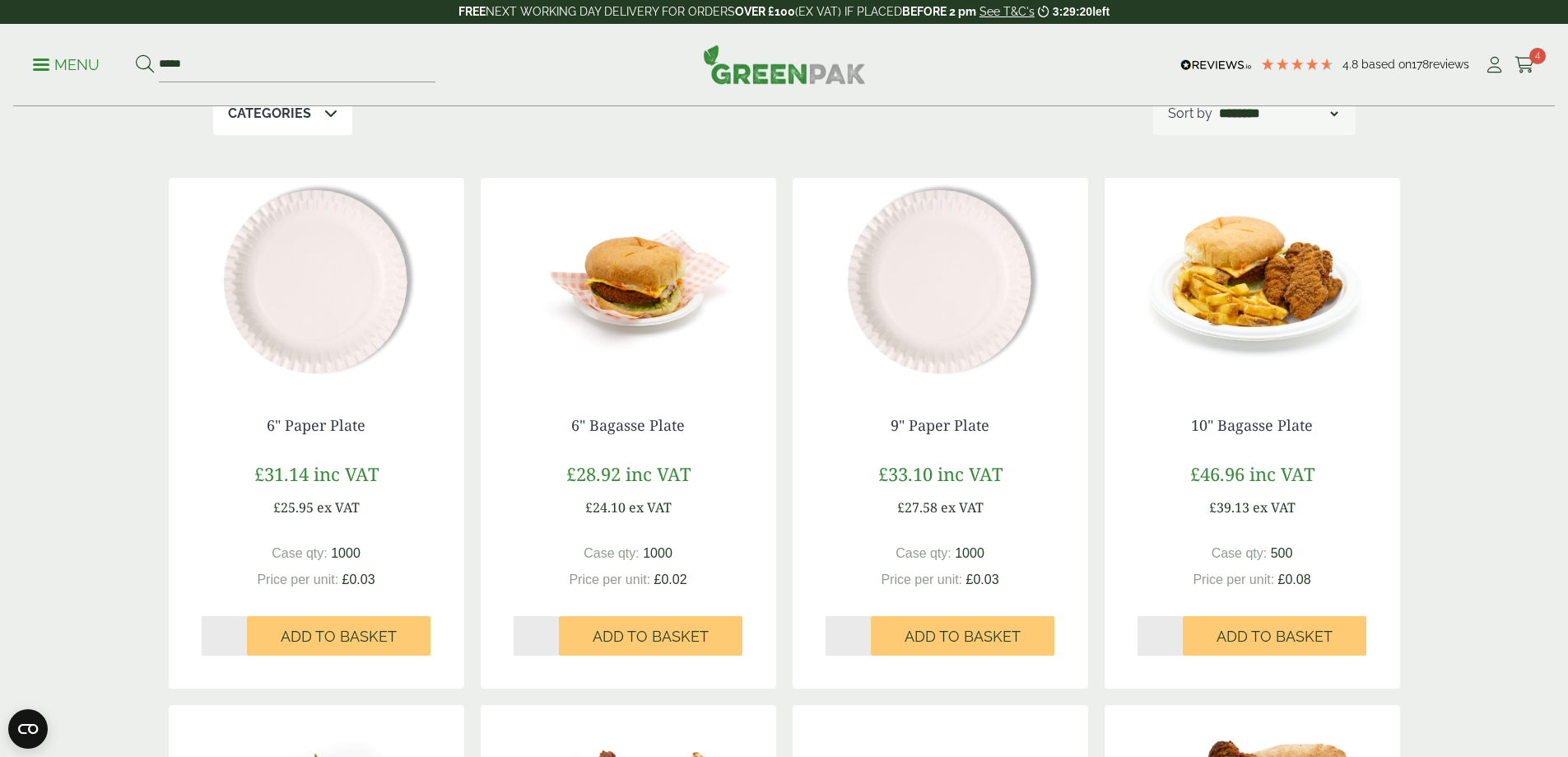
scroll to position [247, 0]
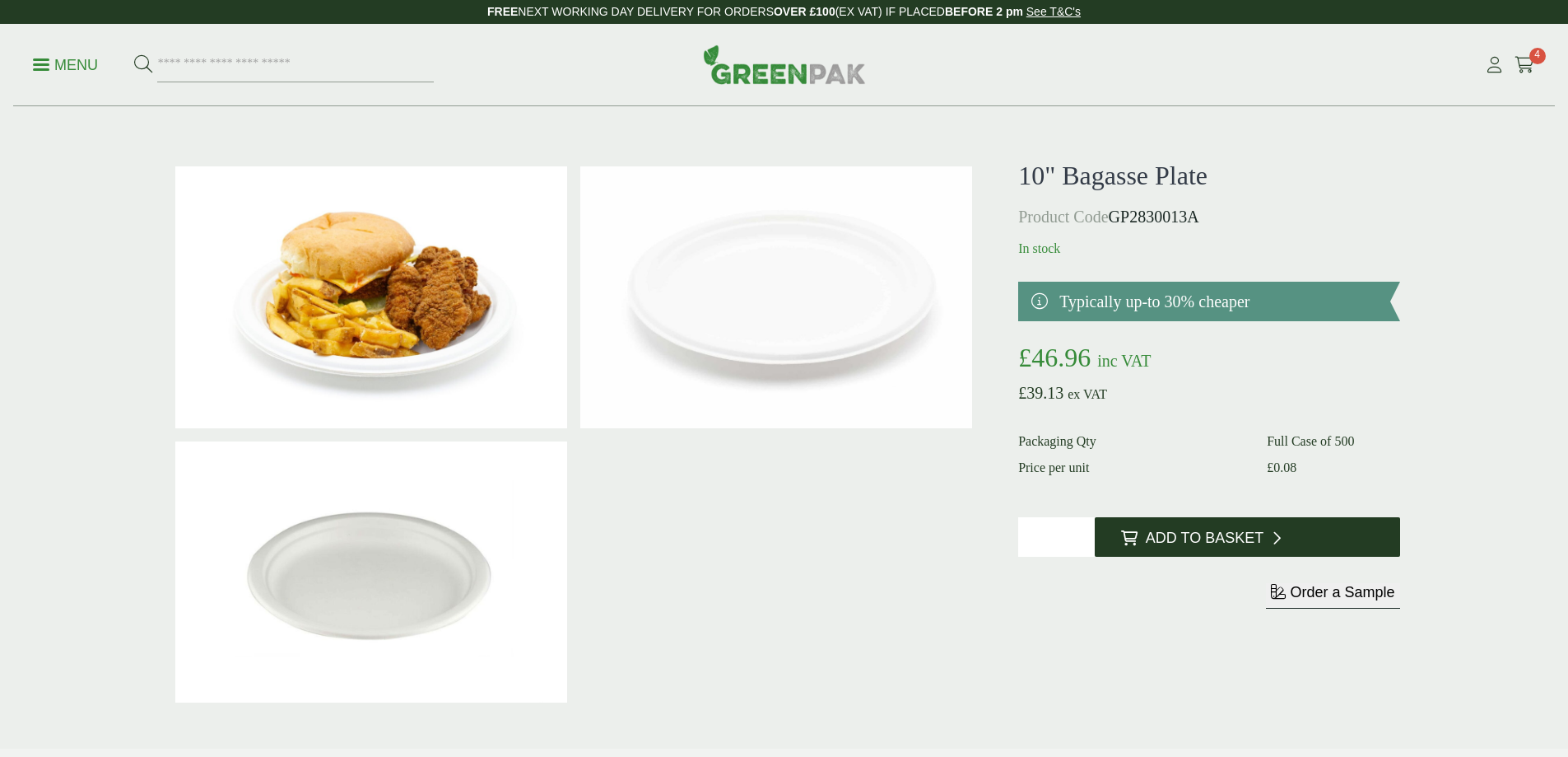
click at [1217, 543] on span "Add to Basket" at bounding box center [1205, 539] width 118 height 18
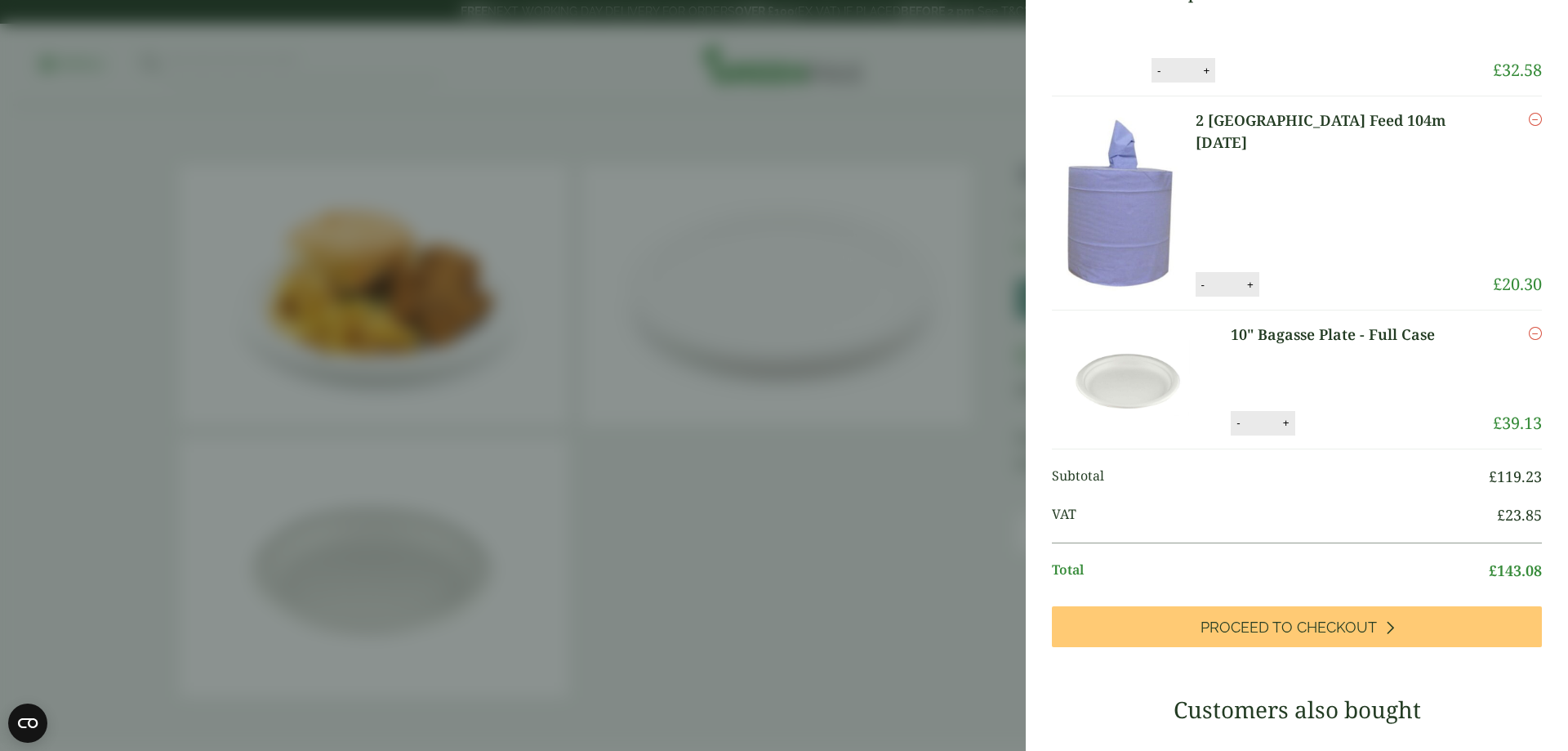
scroll to position [245, 0]
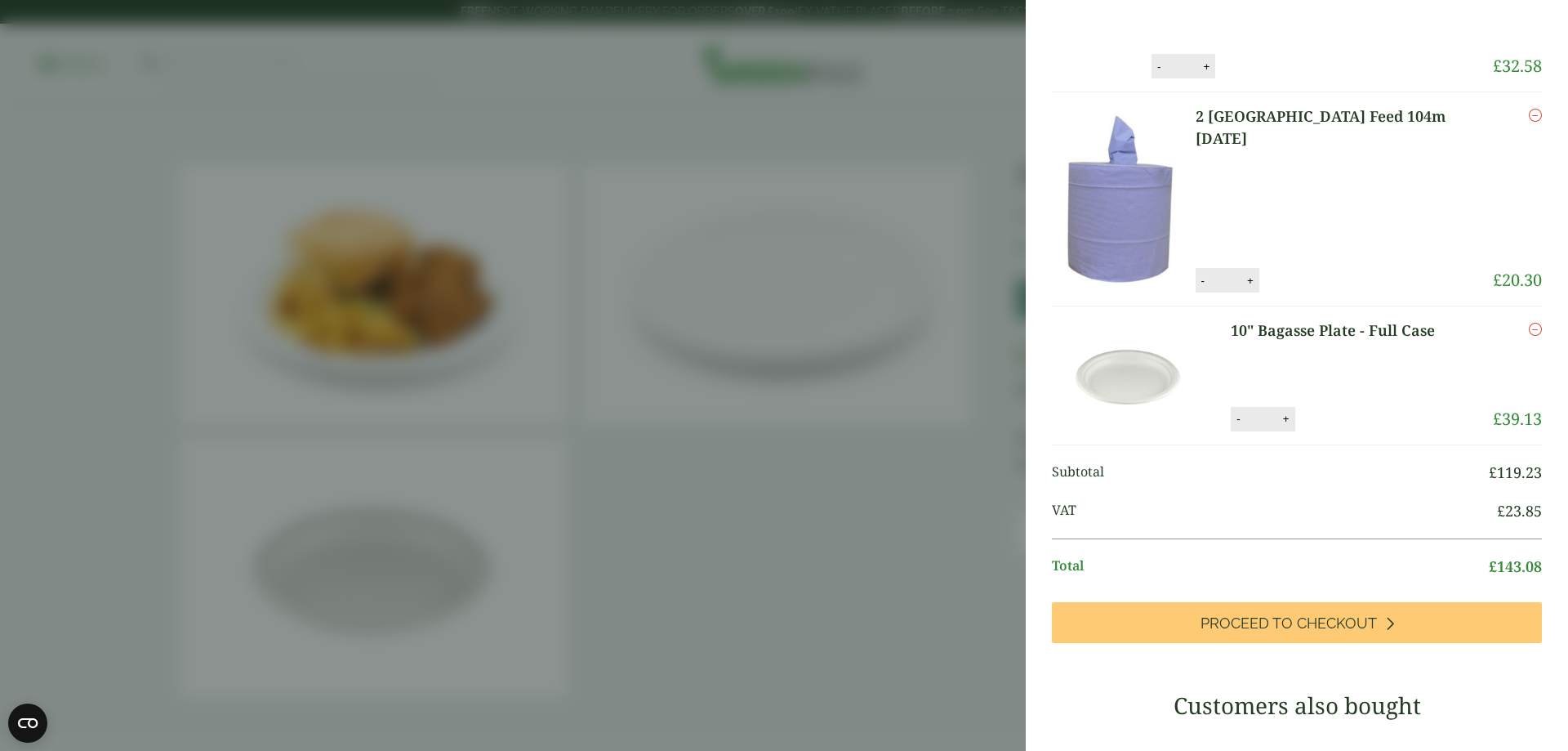
click at [1209, 288] on button "-" at bounding box center [1202, 281] width 13 height 14
type input "*"
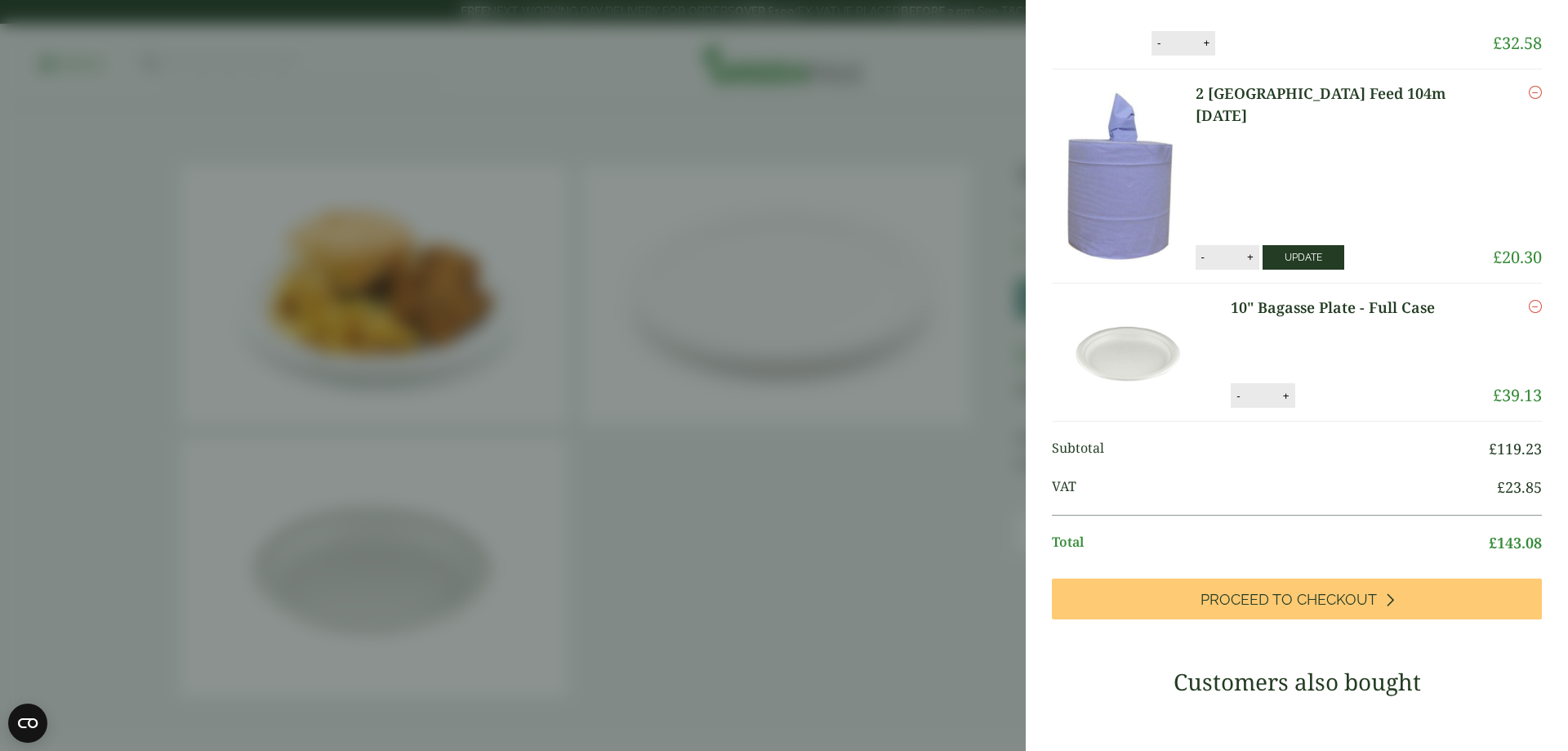
scroll to position [178, 0]
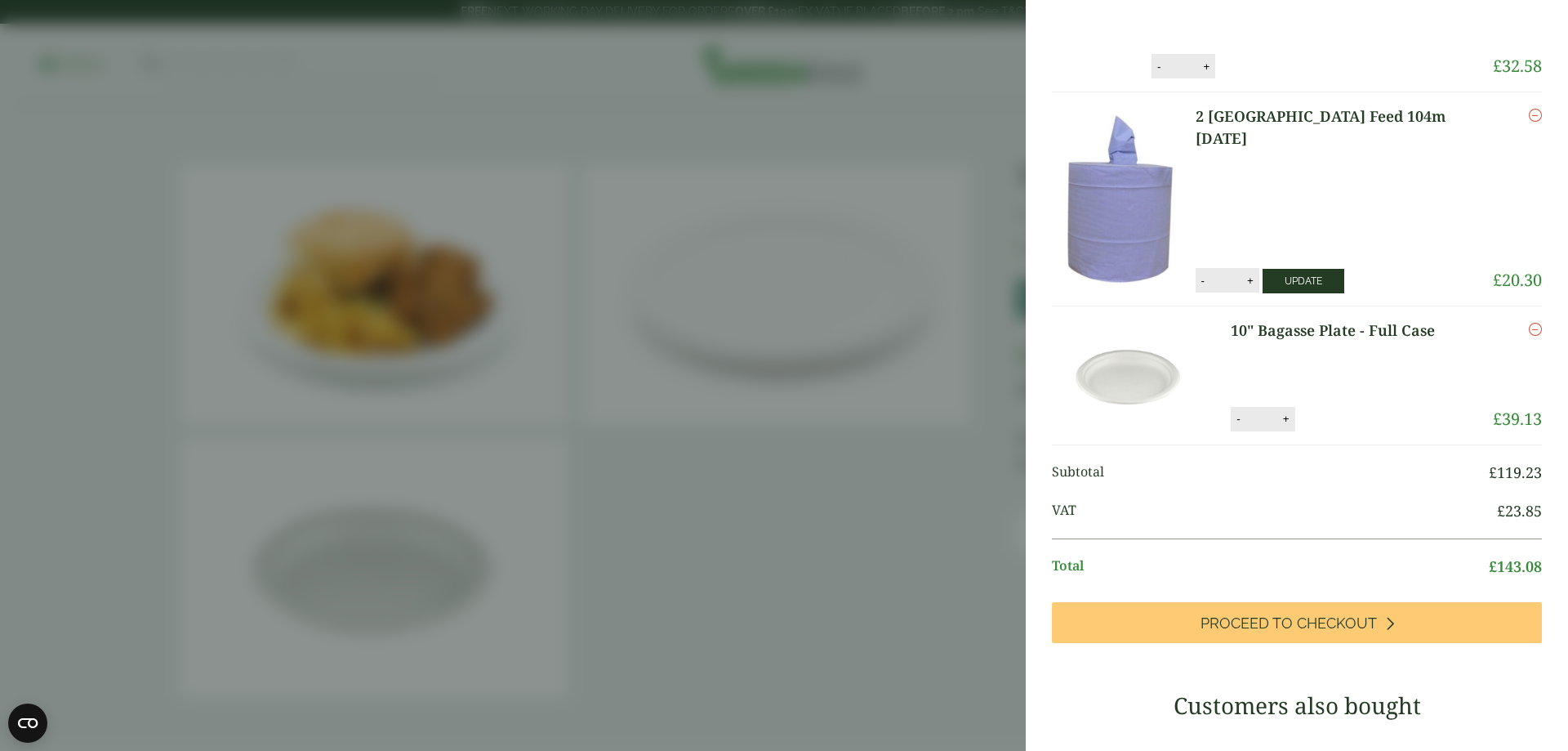
click at [1310, 294] on button "Update" at bounding box center [1304, 281] width 82 height 24
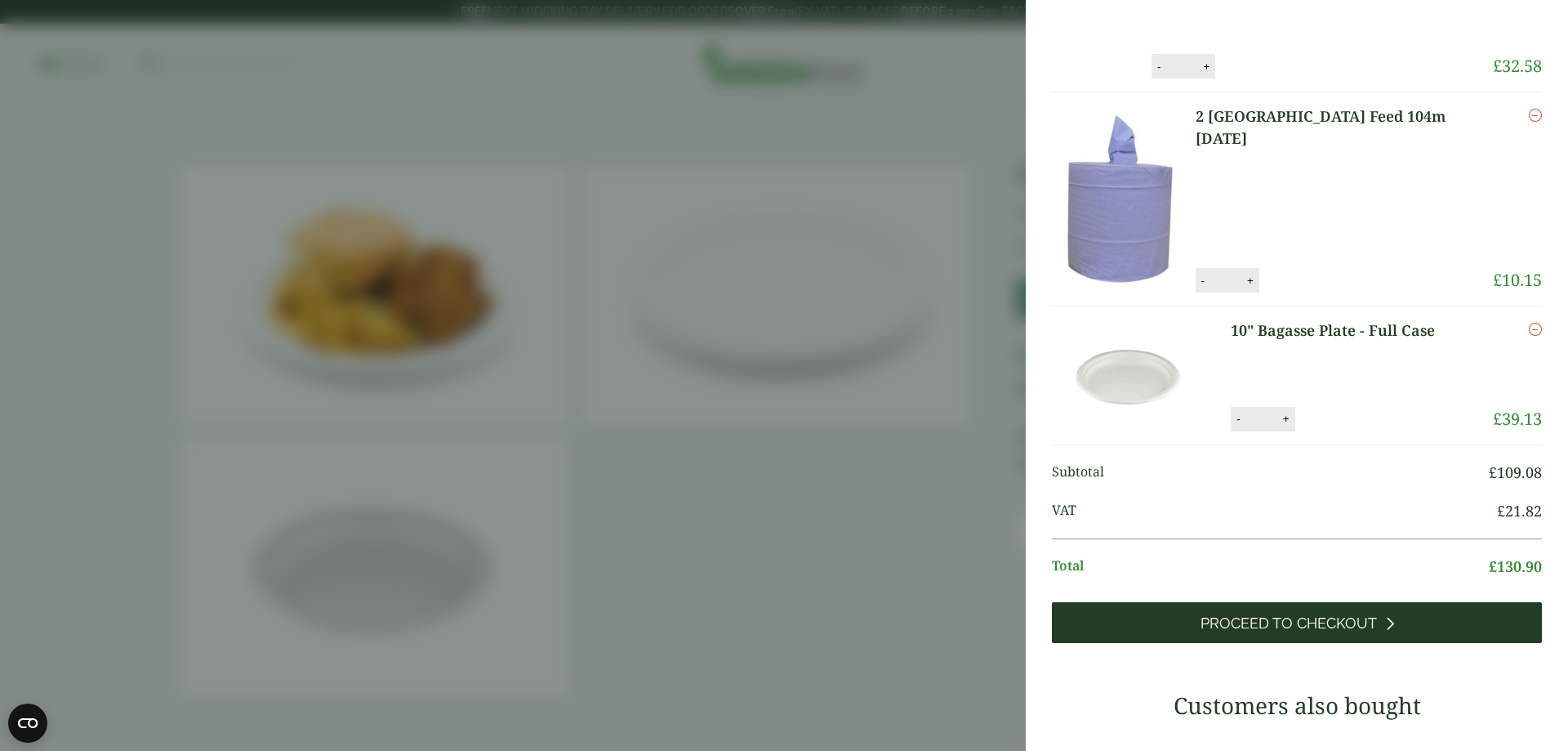
click at [1283, 632] on span "Proceed to Checkout" at bounding box center [1288, 623] width 176 height 18
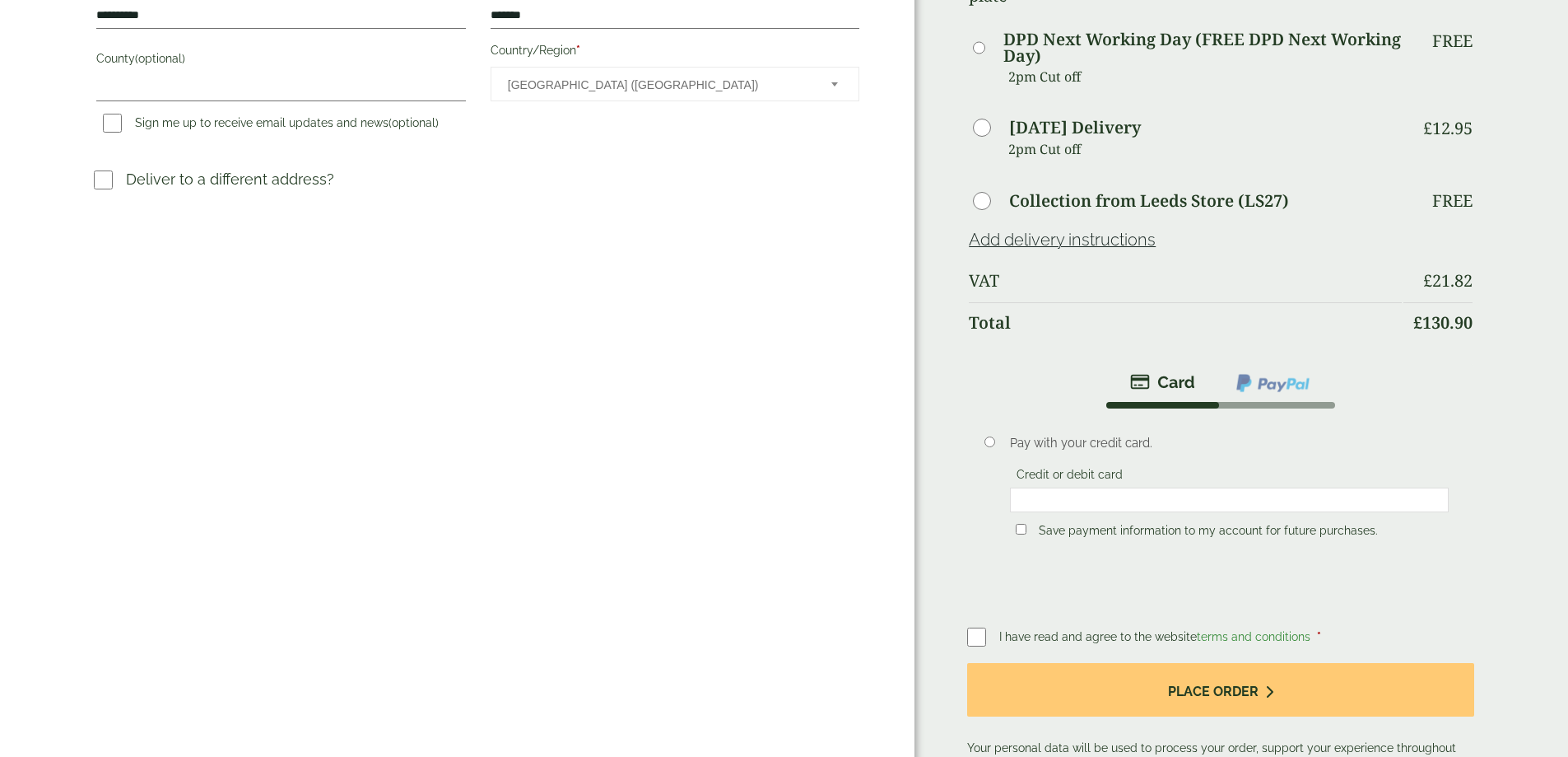
scroll to position [494, 0]
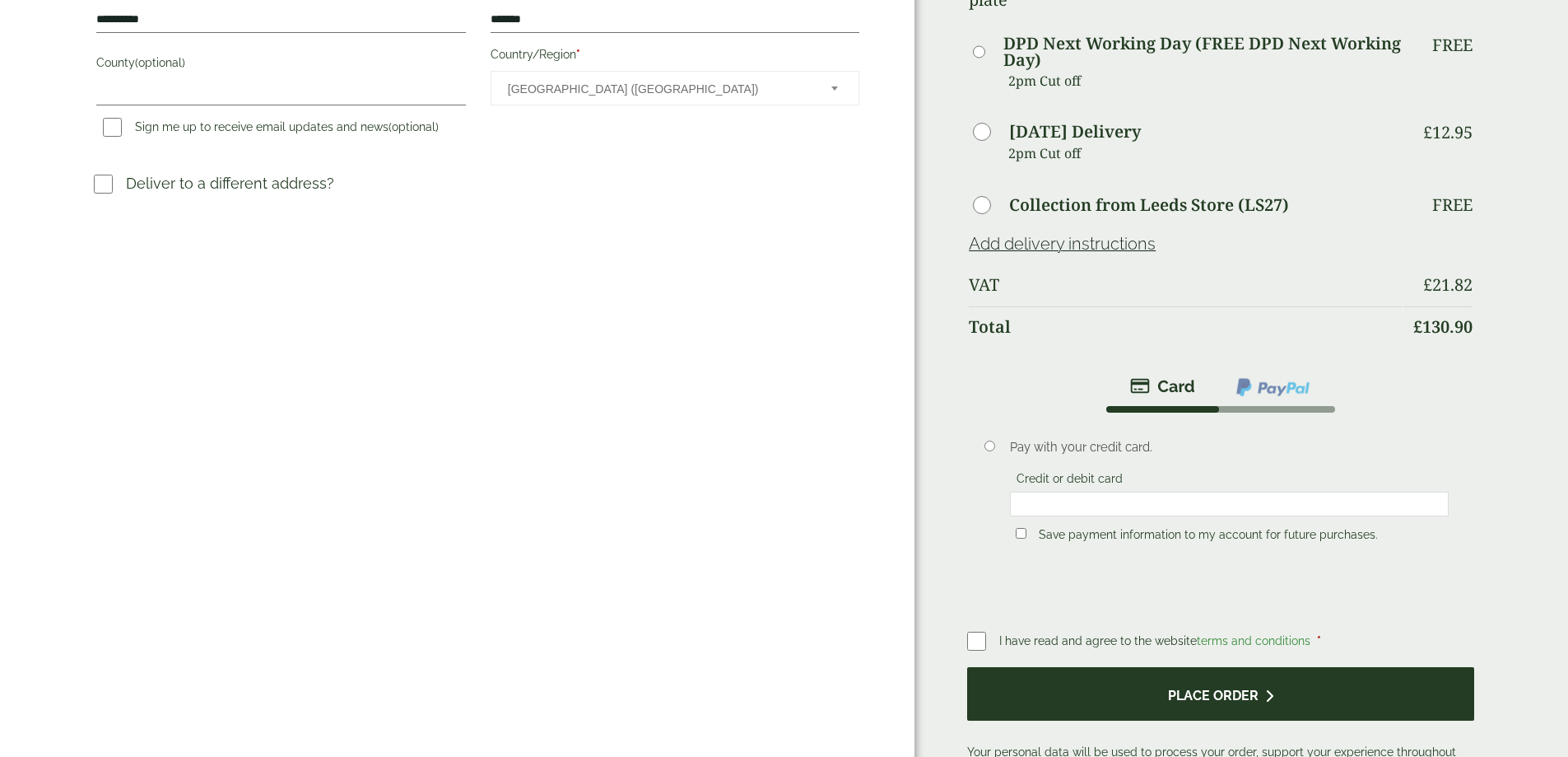
click at [1216, 667] on button "Place order" at bounding box center [1220, 693] width 506 height 53
